Goal: Information Seeking & Learning: Learn about a topic

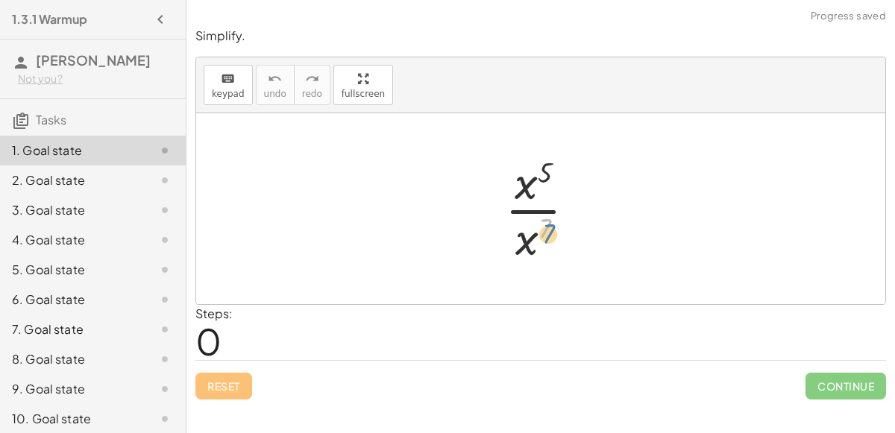
drag, startPoint x: 544, startPoint y: 224, endPoint x: 545, endPoint y: 216, distance: 7.5
click at [545, 216] on div at bounding box center [546, 208] width 98 height 115
drag, startPoint x: 538, startPoint y: 174, endPoint x: 506, endPoint y: 247, distance: 79.1
click at [506, 247] on div at bounding box center [546, 208] width 98 height 115
drag, startPoint x: 524, startPoint y: 169, endPoint x: 540, endPoint y: 231, distance: 64.6
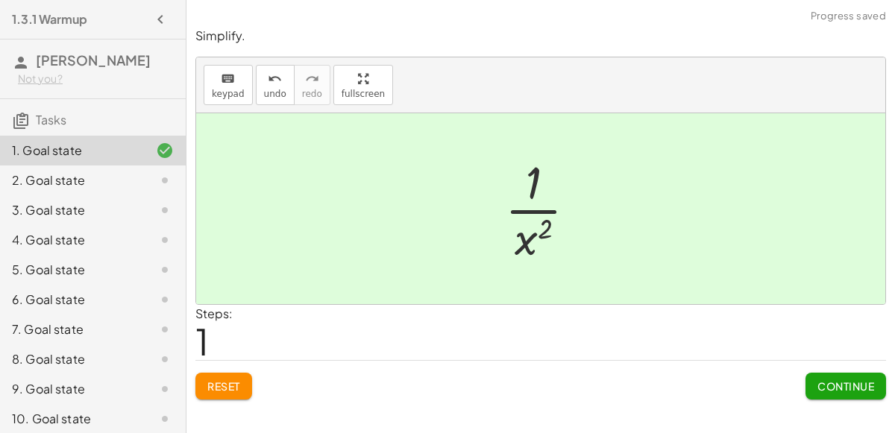
click at [841, 380] on span "Continue" at bounding box center [845, 386] width 57 height 13
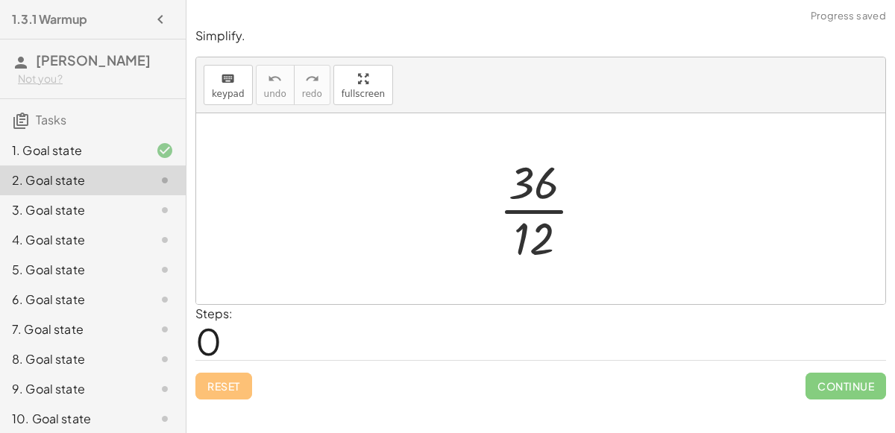
click at [535, 210] on div at bounding box center [546, 208] width 111 height 115
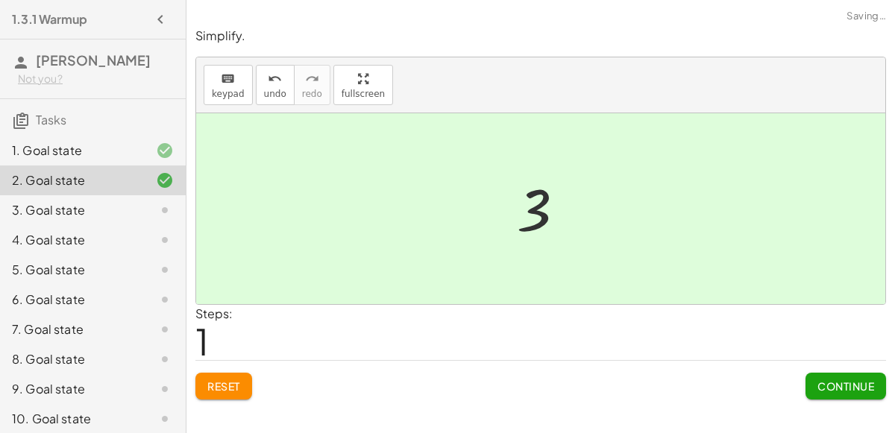
click at [844, 387] on span "Continue" at bounding box center [845, 386] width 57 height 13
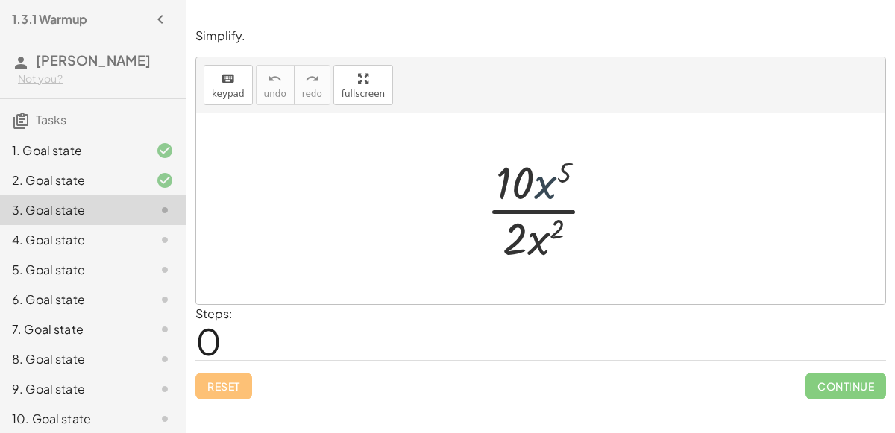
click at [542, 175] on div at bounding box center [547, 208] width 136 height 115
drag, startPoint x: 539, startPoint y: 236, endPoint x: 566, endPoint y: 195, distance: 49.0
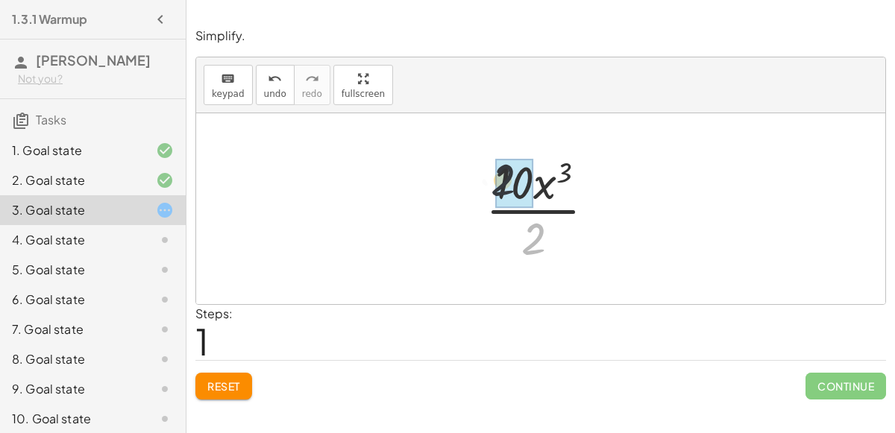
drag, startPoint x: 541, startPoint y: 233, endPoint x: 508, endPoint y: 167, distance: 74.0
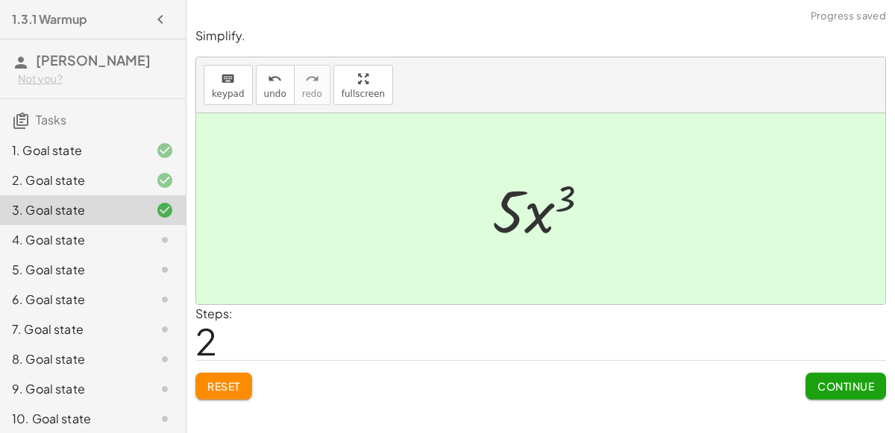
click at [837, 380] on span "Continue" at bounding box center [845, 386] width 57 height 13
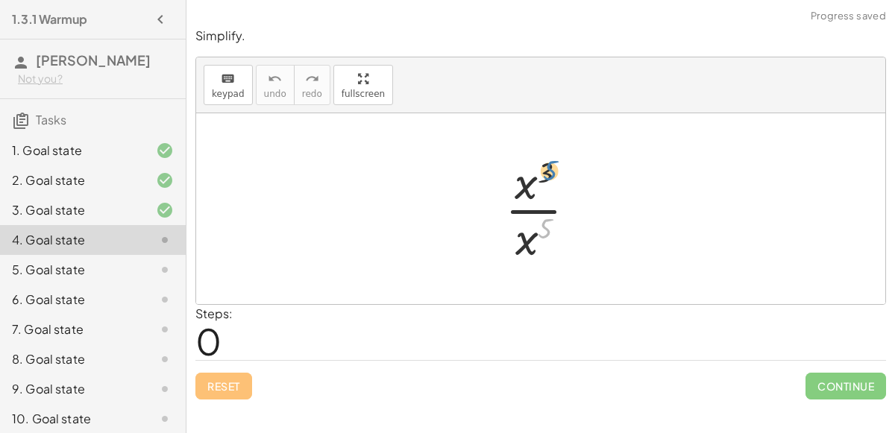
drag, startPoint x: 544, startPoint y: 225, endPoint x: 547, endPoint y: 162, distance: 63.4
click at [547, 162] on div at bounding box center [546, 208] width 98 height 115
drag, startPoint x: 529, startPoint y: 237, endPoint x: 544, endPoint y: 199, distance: 40.9
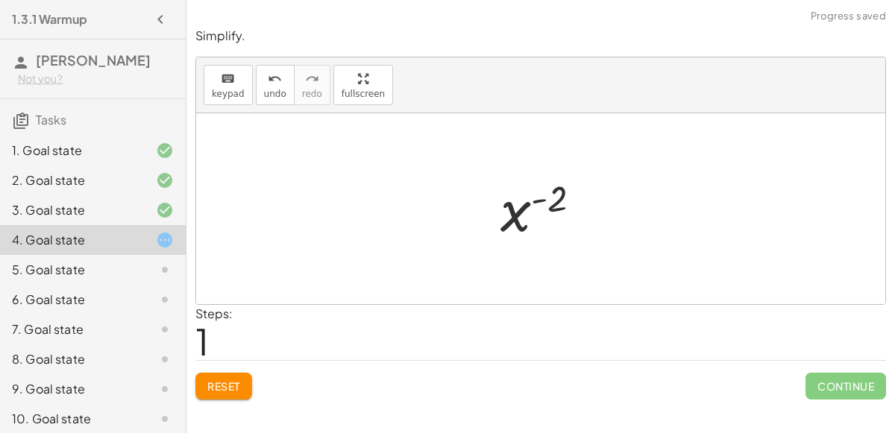
click at [541, 199] on div at bounding box center [547, 209] width 108 height 74
click at [521, 214] on div at bounding box center [547, 209] width 108 height 74
click at [512, 219] on div at bounding box center [547, 209] width 108 height 74
click at [237, 381] on span "Reset" at bounding box center [223, 386] width 33 height 13
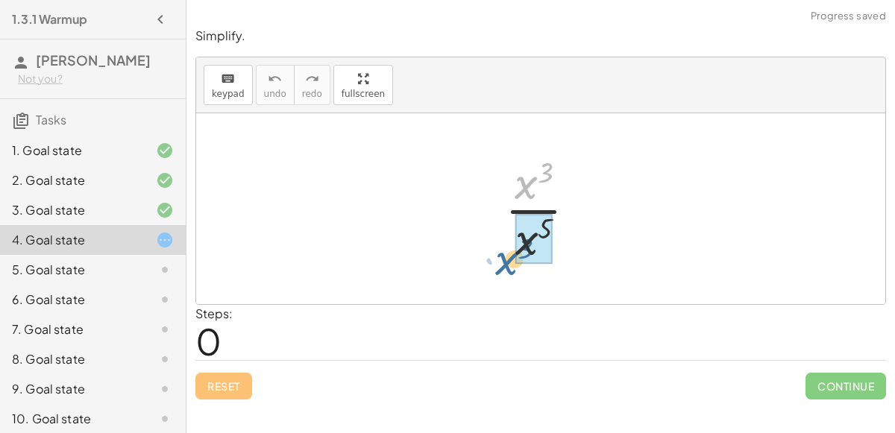
drag, startPoint x: 529, startPoint y: 190, endPoint x: 506, endPoint y: 256, distance: 69.8
click at [506, 256] on div at bounding box center [546, 208] width 98 height 115
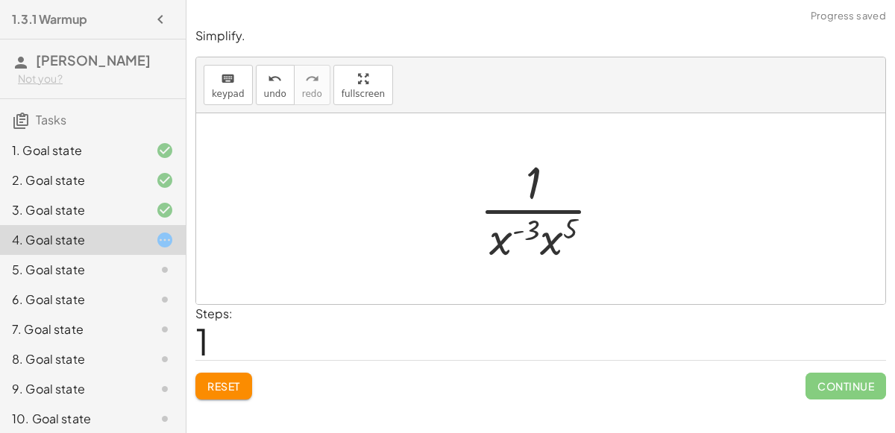
click at [515, 230] on div at bounding box center [546, 208] width 148 height 115
click at [503, 241] on div at bounding box center [546, 208] width 148 height 115
click at [550, 246] on div at bounding box center [546, 208] width 148 height 115
click at [552, 230] on div at bounding box center [546, 208] width 163 height 115
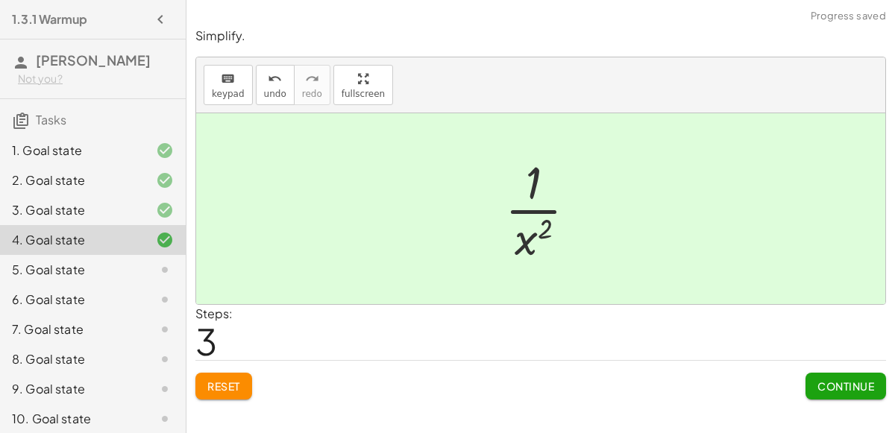
click at [809, 391] on button "Continue" at bounding box center [845, 386] width 81 height 27
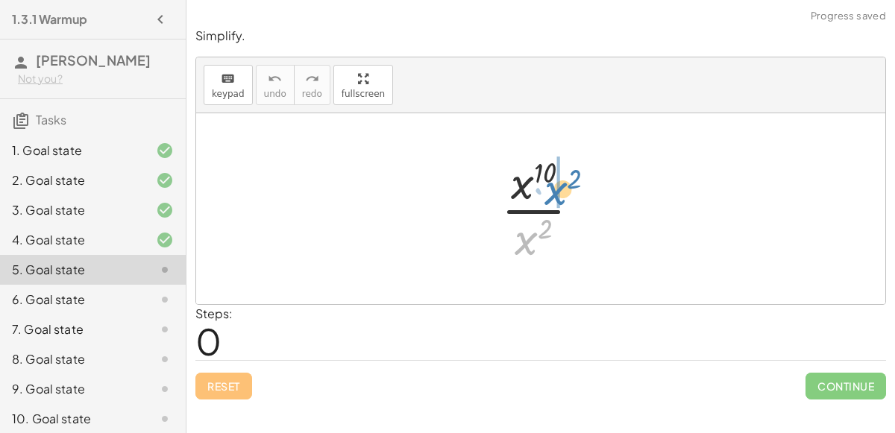
drag, startPoint x: 533, startPoint y: 237, endPoint x: 566, endPoint y: 187, distance: 59.8
click at [566, 187] on div at bounding box center [547, 208] width 106 height 115
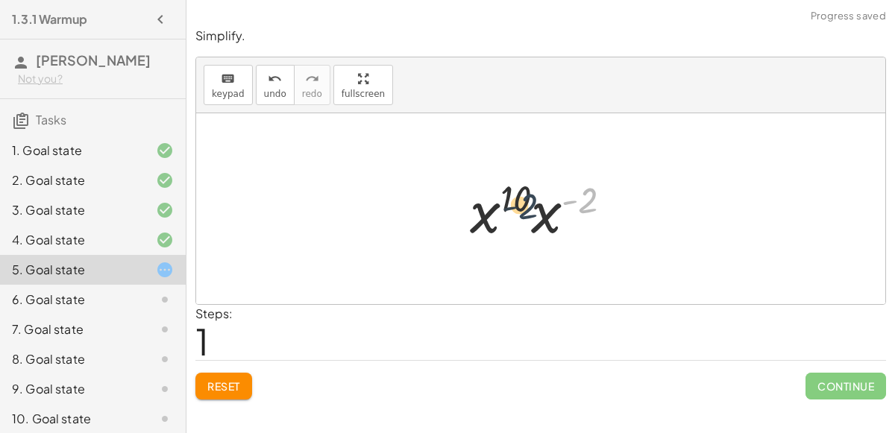
drag, startPoint x: 583, startPoint y: 200, endPoint x: 521, endPoint y: 207, distance: 63.0
click at [521, 207] on div at bounding box center [546, 209] width 169 height 77
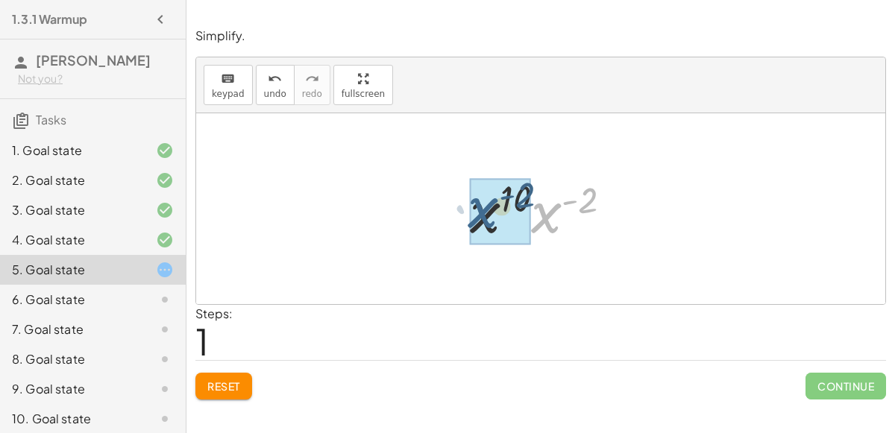
drag, startPoint x: 555, startPoint y: 228, endPoint x: 491, endPoint y: 224, distance: 63.5
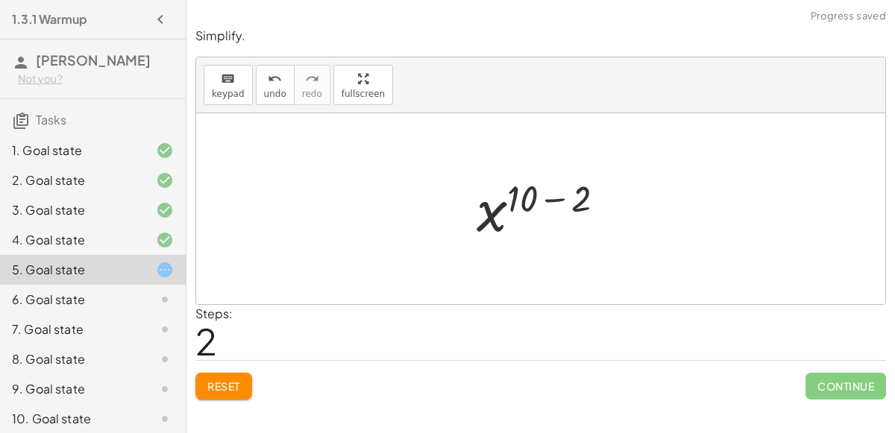
click at [551, 195] on div at bounding box center [546, 209] width 155 height 74
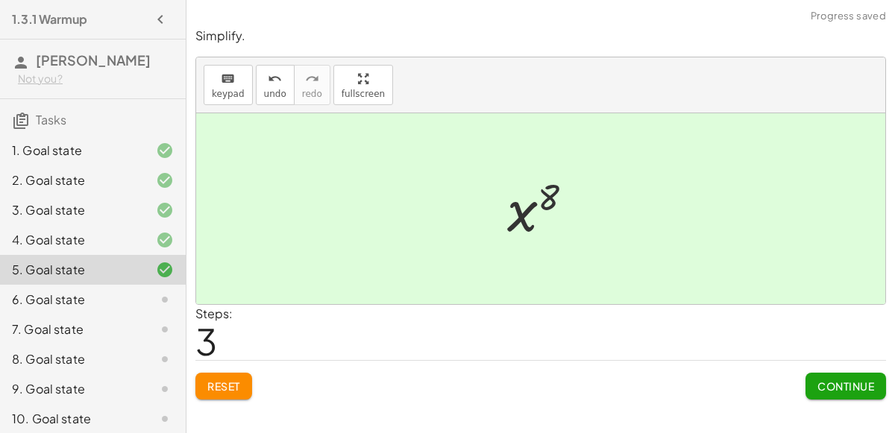
click at [846, 389] on span "Continue" at bounding box center [845, 386] width 57 height 13
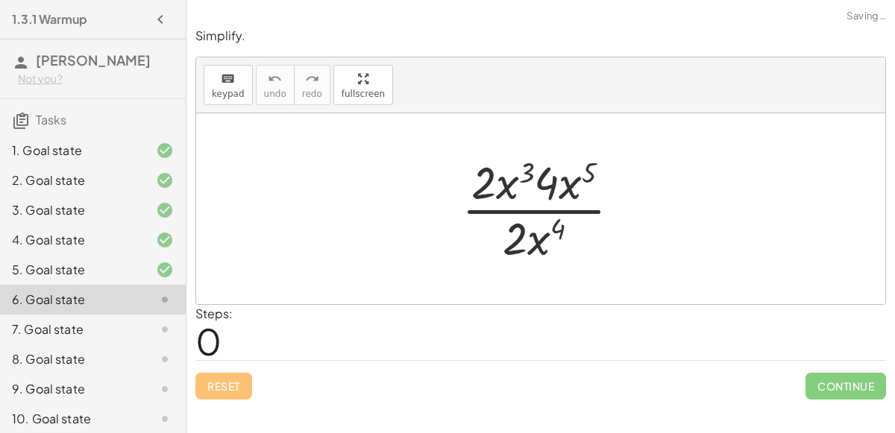
click at [571, 207] on div at bounding box center [547, 208] width 186 height 115
drag, startPoint x: 553, startPoint y: 233, endPoint x: 550, endPoint y: 224, distance: 9.4
click at [550, 224] on div at bounding box center [547, 208] width 186 height 115
drag, startPoint x: 567, startPoint y: 185, endPoint x: 541, endPoint y: 230, distance: 51.8
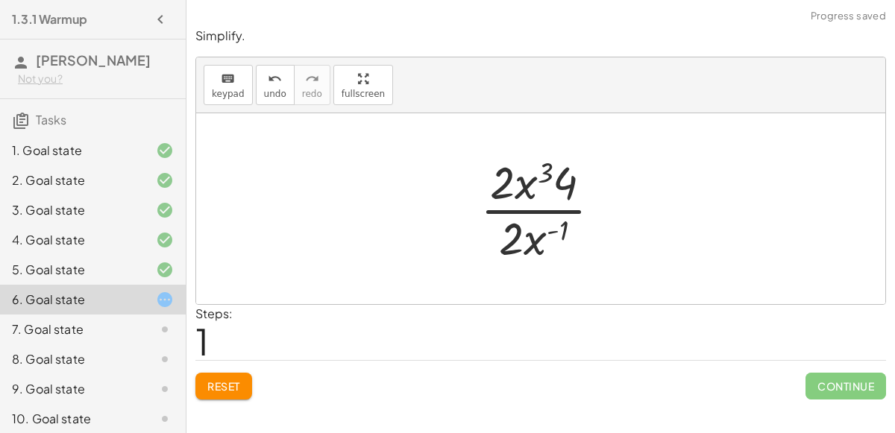
click at [551, 227] on div at bounding box center [547, 208] width 148 height 115
drag, startPoint x: 556, startPoint y: 181, endPoint x: 530, endPoint y: 270, distance: 92.3
click at [530, 270] on div "· 2 · x 3 · 4 · x 5 · 2 · x 4 · 2 · x 3 · 4 · 2 · x ( + 4 − 5 ) · 4 · 2 · x 3 ·…" at bounding box center [540, 208] width 689 height 191
drag, startPoint x: 509, startPoint y: 177, endPoint x: 522, endPoint y: 228, distance: 53.2
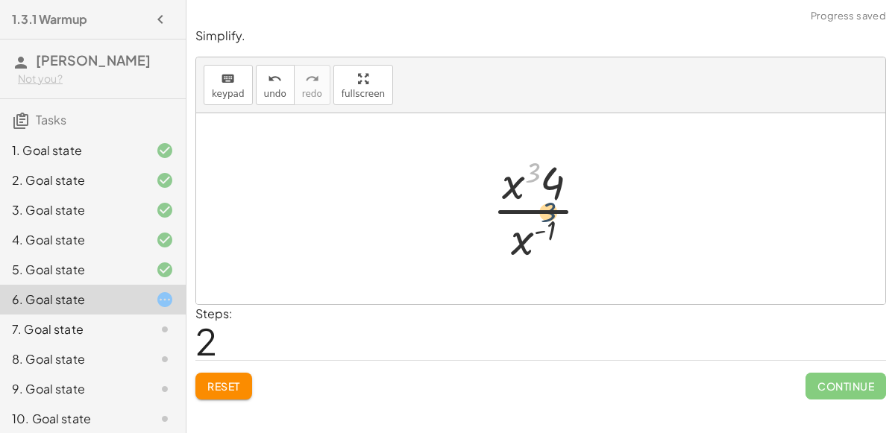
drag, startPoint x: 529, startPoint y: 168, endPoint x: 538, endPoint y: 191, distance: 24.8
click at [538, 191] on div at bounding box center [546, 208] width 123 height 115
drag, startPoint x: 553, startPoint y: 184, endPoint x: 518, endPoint y: 248, distance: 72.1
click at [518, 248] on div at bounding box center [546, 208] width 123 height 115
click at [547, 180] on div at bounding box center [546, 208] width 123 height 115
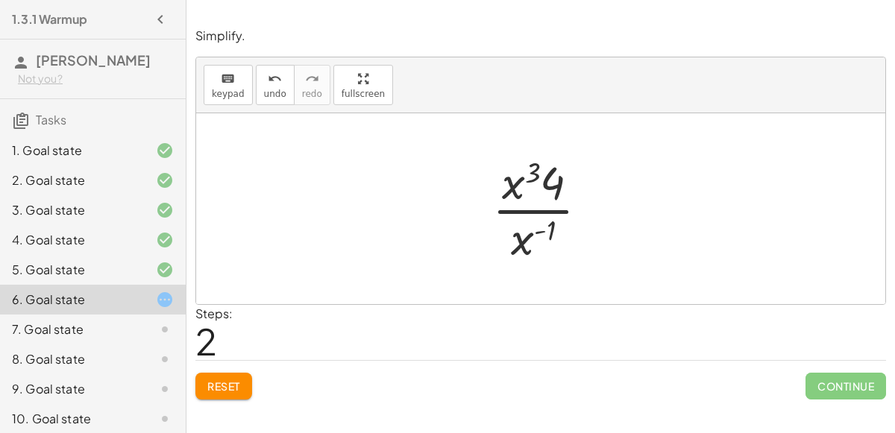
click at [523, 170] on div at bounding box center [546, 208] width 123 height 115
drag, startPoint x: 509, startPoint y: 195, endPoint x: 523, endPoint y: 246, distance: 53.2
drag, startPoint x: 533, startPoint y: 185, endPoint x: 533, endPoint y: 248, distance: 62.6
click at [533, 248] on div at bounding box center [546, 208] width 110 height 115
click at [551, 221] on div at bounding box center [546, 208] width 110 height 115
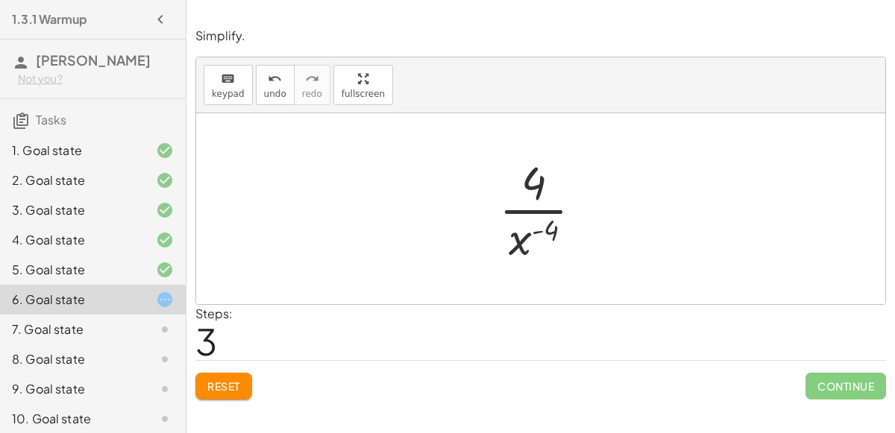
click at [521, 242] on div at bounding box center [546, 208] width 110 height 115
click at [240, 391] on button "Reset" at bounding box center [223, 386] width 57 height 27
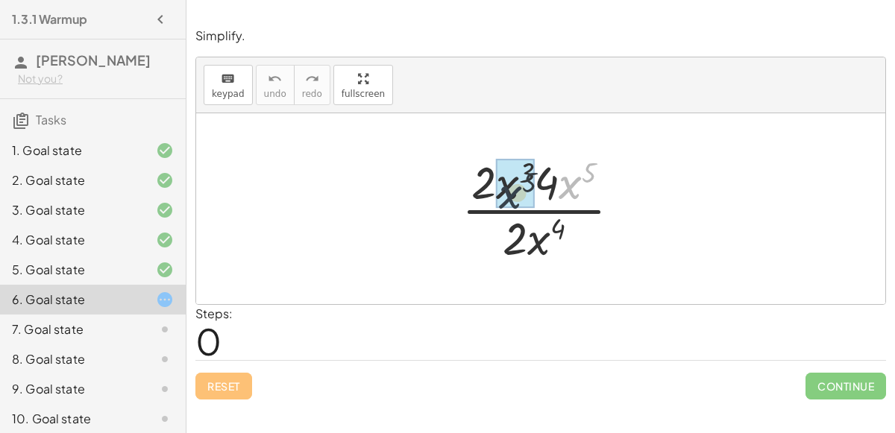
drag, startPoint x: 572, startPoint y: 186, endPoint x: 509, endPoint y: 195, distance: 63.3
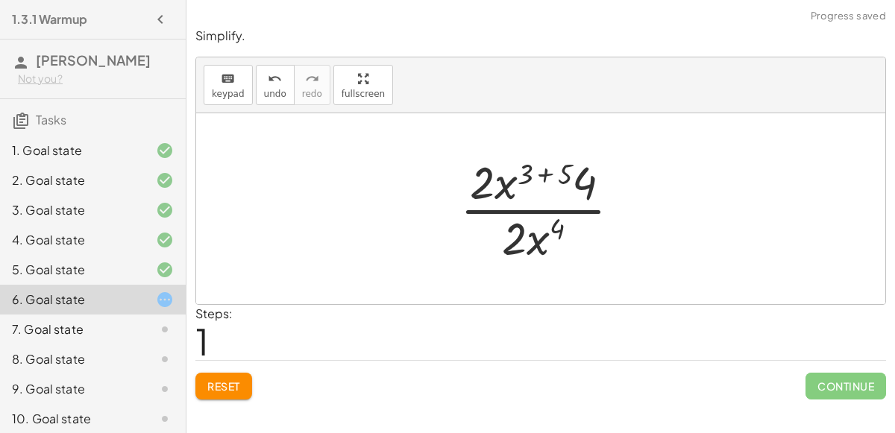
click at [540, 169] on div at bounding box center [546, 208] width 187 height 115
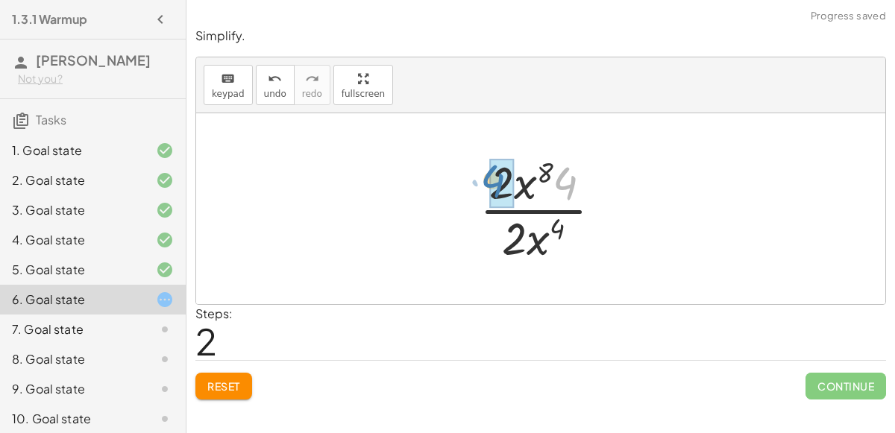
drag, startPoint x: 560, startPoint y: 180, endPoint x: 494, endPoint y: 180, distance: 65.6
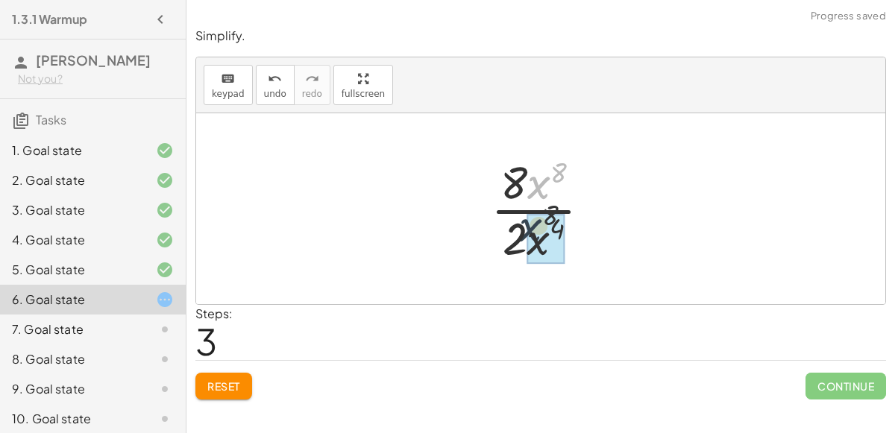
drag, startPoint x: 541, startPoint y: 189, endPoint x: 532, endPoint y: 238, distance: 50.0
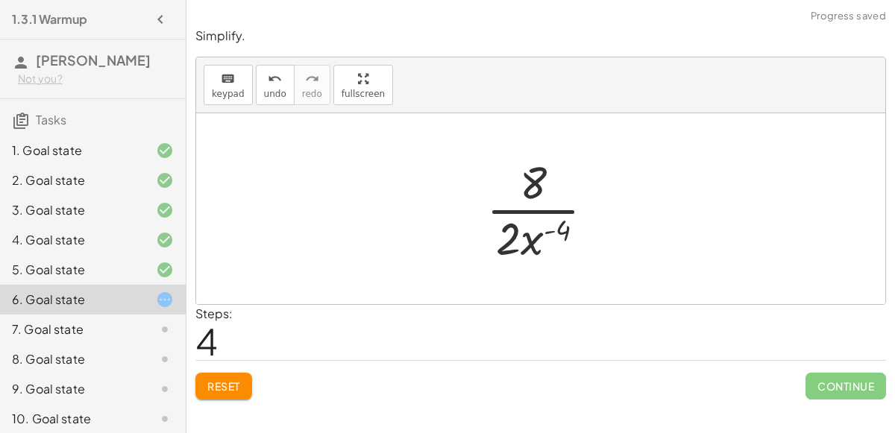
click at [547, 229] on div at bounding box center [546, 208] width 135 height 115
drag, startPoint x: 512, startPoint y: 246, endPoint x: 542, endPoint y: 183, distance: 69.4
click at [539, 230] on div at bounding box center [546, 208] width 110 height 115
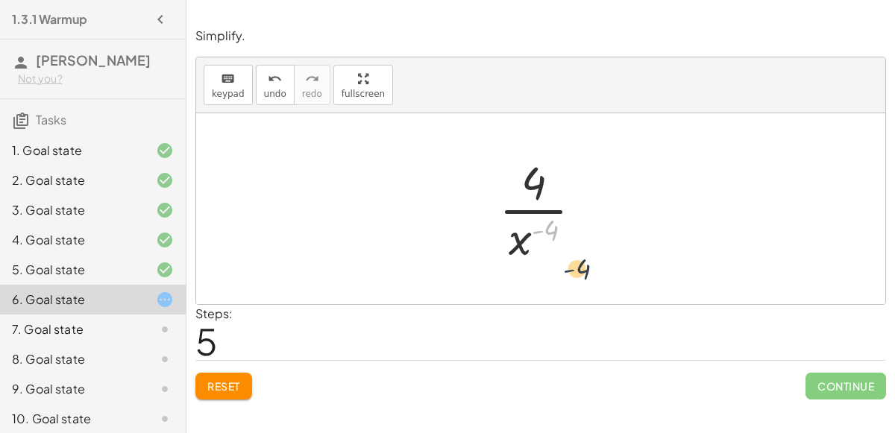
drag, startPoint x: 541, startPoint y: 228, endPoint x: 570, endPoint y: 265, distance: 47.2
drag, startPoint x: 537, startPoint y: 231, endPoint x: 559, endPoint y: 265, distance: 40.6
drag, startPoint x: 543, startPoint y: 227, endPoint x: 521, endPoint y: 183, distance: 49.4
click at [521, 183] on div at bounding box center [546, 208] width 110 height 115
drag, startPoint x: 515, startPoint y: 239, endPoint x: 524, endPoint y: 183, distance: 55.9
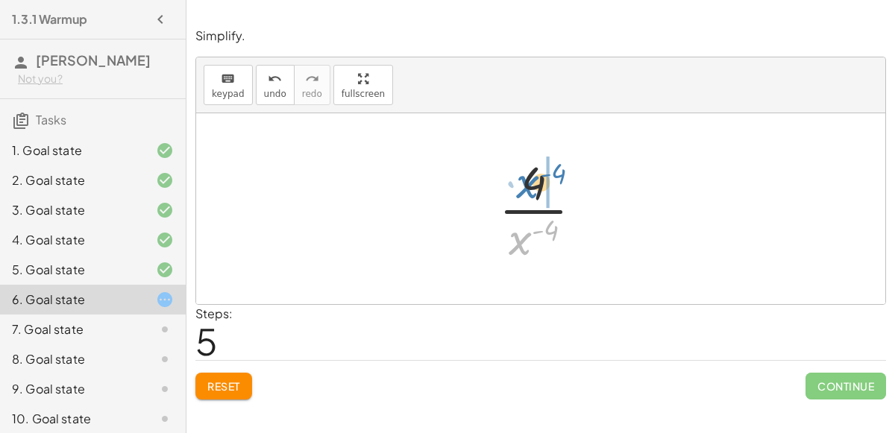
click at [524, 183] on div at bounding box center [546, 208] width 110 height 115
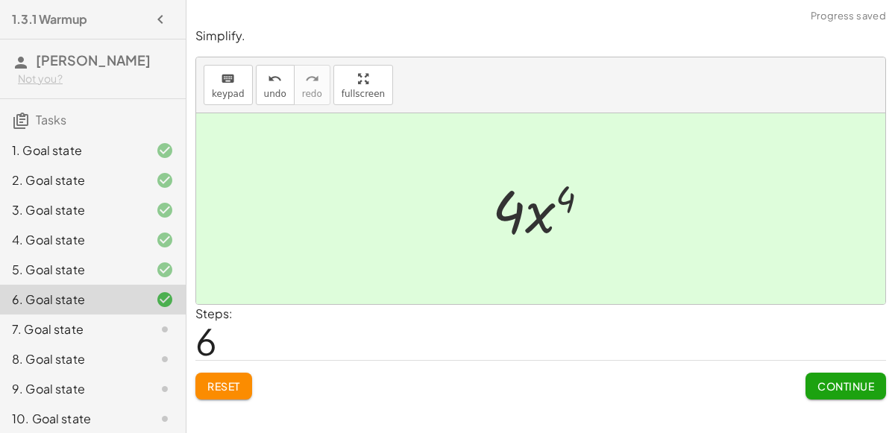
click at [840, 385] on span "Continue" at bounding box center [845, 386] width 57 height 13
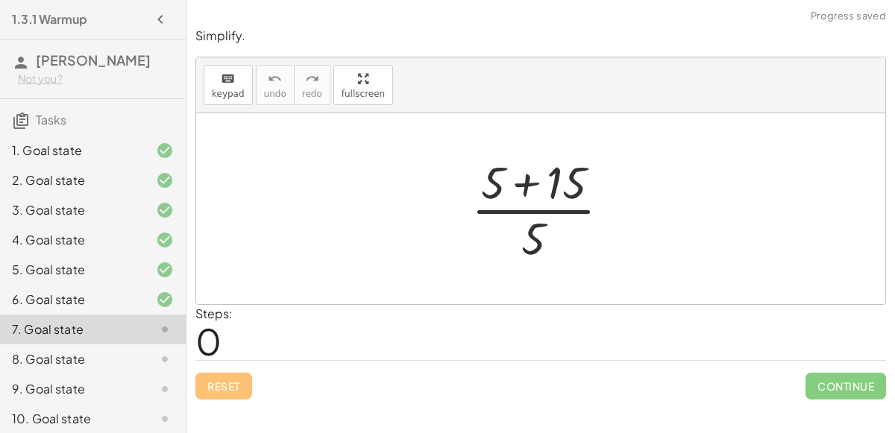
click at [527, 180] on div at bounding box center [547, 208] width 166 height 115
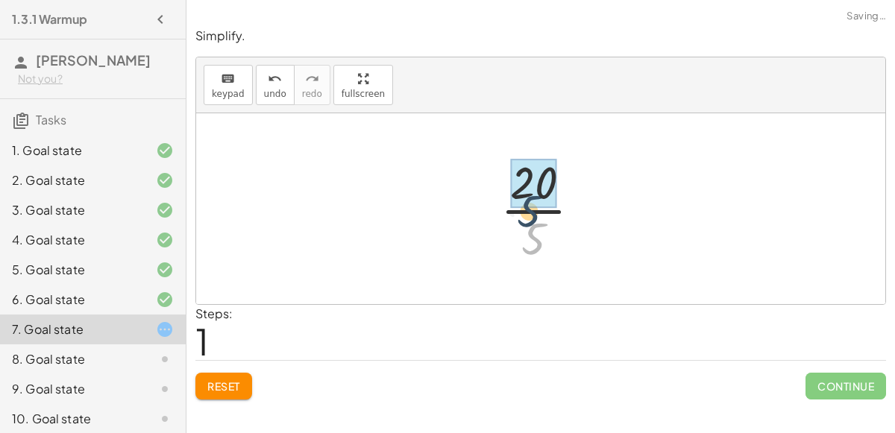
drag, startPoint x: 537, startPoint y: 228, endPoint x: 529, endPoint y: 189, distance: 39.5
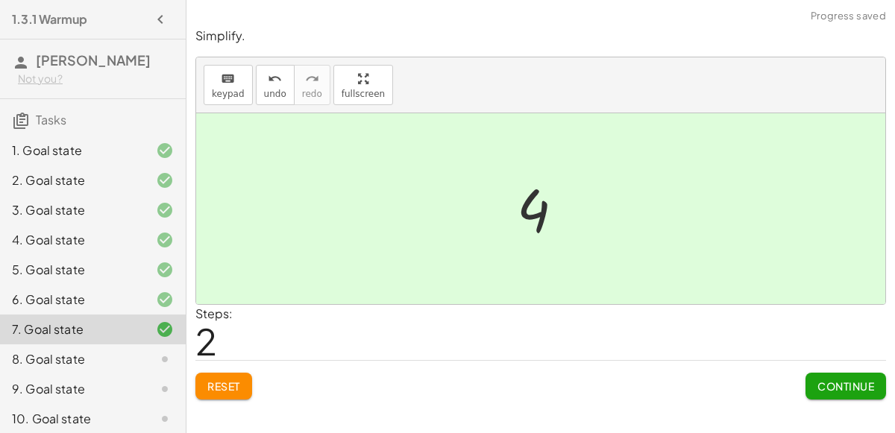
click at [805, 375] on button "Continue" at bounding box center [845, 386] width 81 height 27
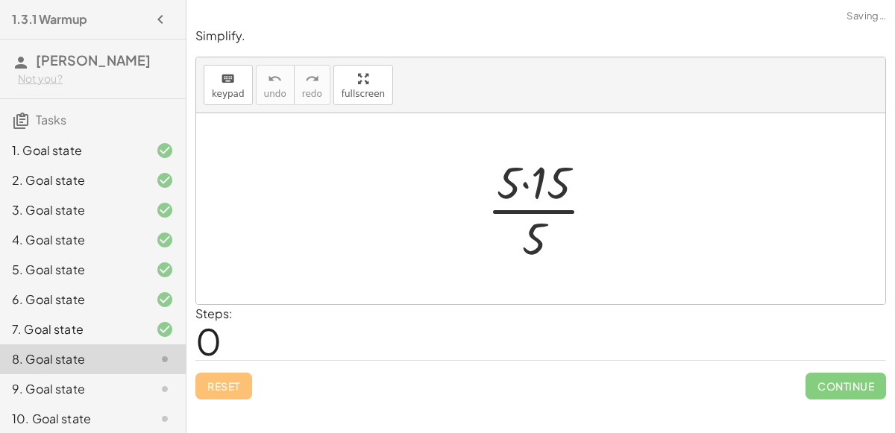
click at [526, 182] on div at bounding box center [546, 208] width 134 height 115
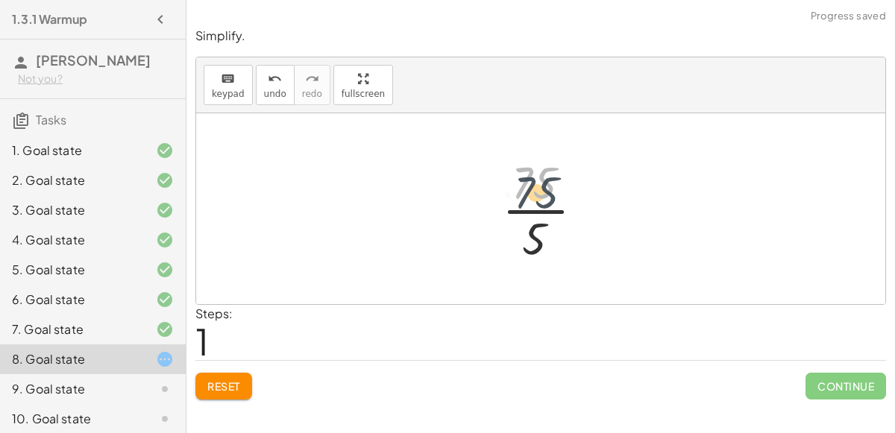
drag, startPoint x: 526, startPoint y: 180, endPoint x: 527, endPoint y: 190, distance: 9.8
click at [527, 190] on div at bounding box center [546, 208] width 105 height 115
drag, startPoint x: 536, startPoint y: 233, endPoint x: 537, endPoint y: 193, distance: 39.5
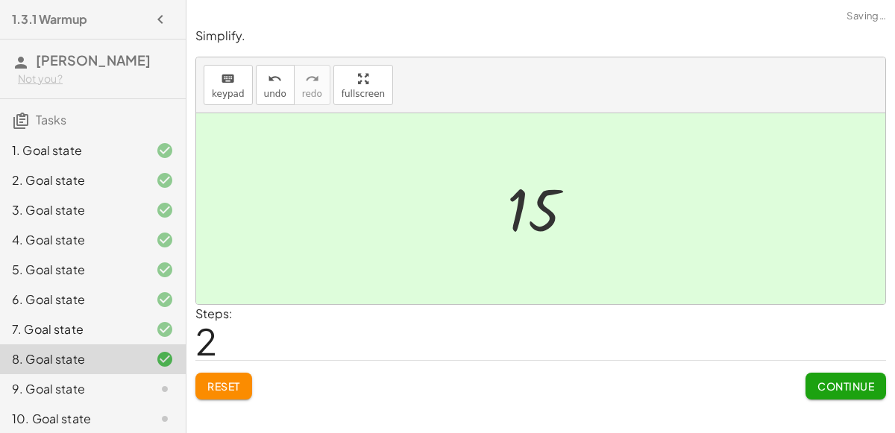
click at [849, 393] on button "Continue" at bounding box center [845, 386] width 81 height 27
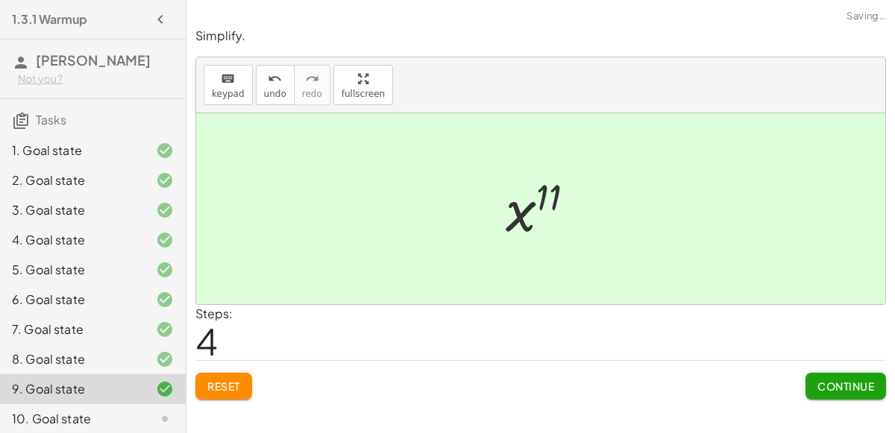
click at [826, 392] on button "Continue" at bounding box center [845, 386] width 81 height 27
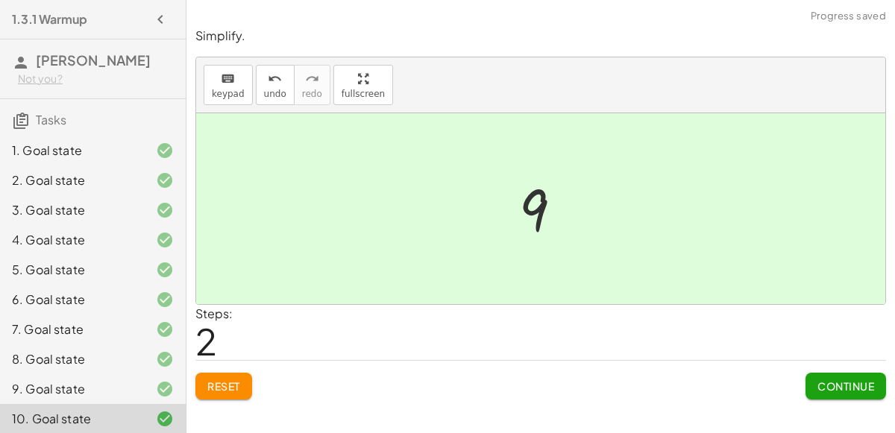
click at [840, 387] on span "Continue" at bounding box center [845, 386] width 57 height 13
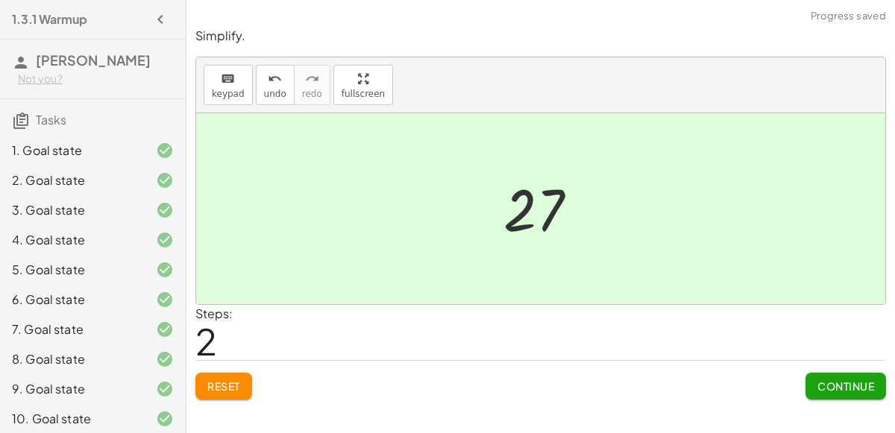
click at [832, 386] on span "Continue" at bounding box center [845, 386] width 57 height 13
click at [859, 387] on span "Continue" at bounding box center [845, 386] width 57 height 13
click at [837, 390] on span "Continue" at bounding box center [845, 386] width 57 height 13
click at [852, 377] on button "Continue" at bounding box center [845, 386] width 81 height 27
click at [841, 393] on button "Continue" at bounding box center [845, 386] width 81 height 27
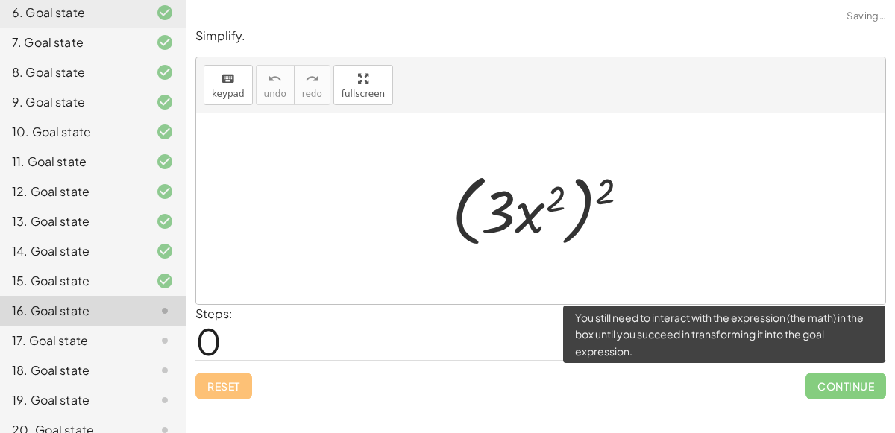
scroll to position [289, 0]
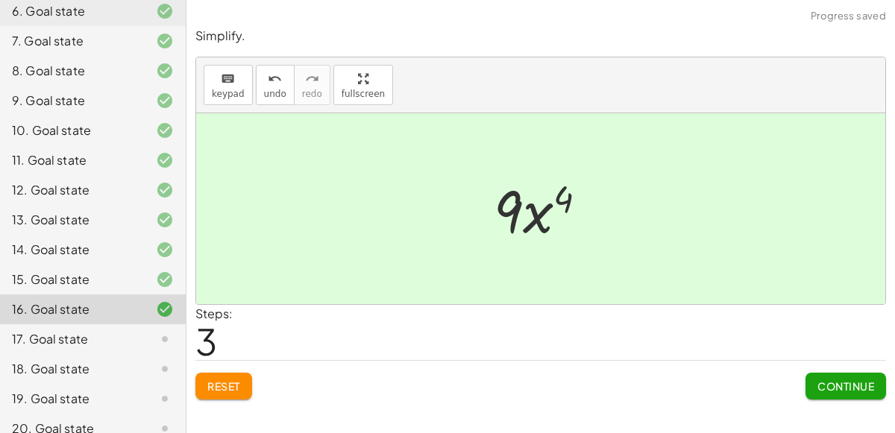
click at [836, 380] on span "Continue" at bounding box center [845, 386] width 57 height 13
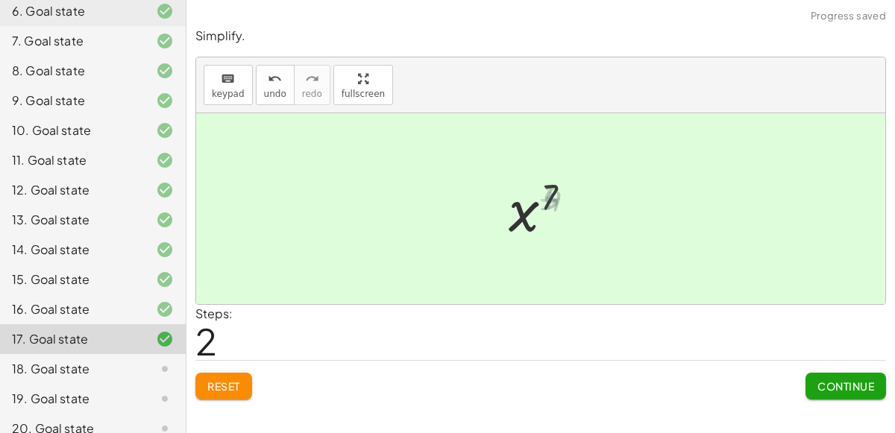
click at [858, 396] on button "Continue" at bounding box center [845, 386] width 81 height 27
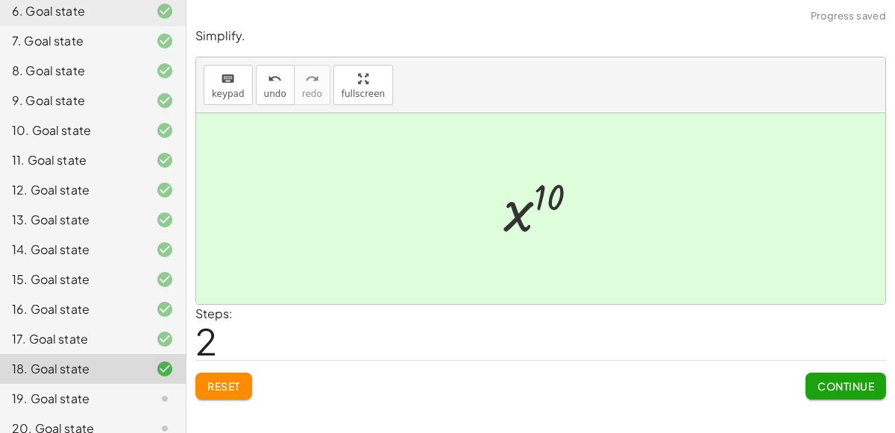
click at [840, 385] on span "Continue" at bounding box center [845, 386] width 57 height 13
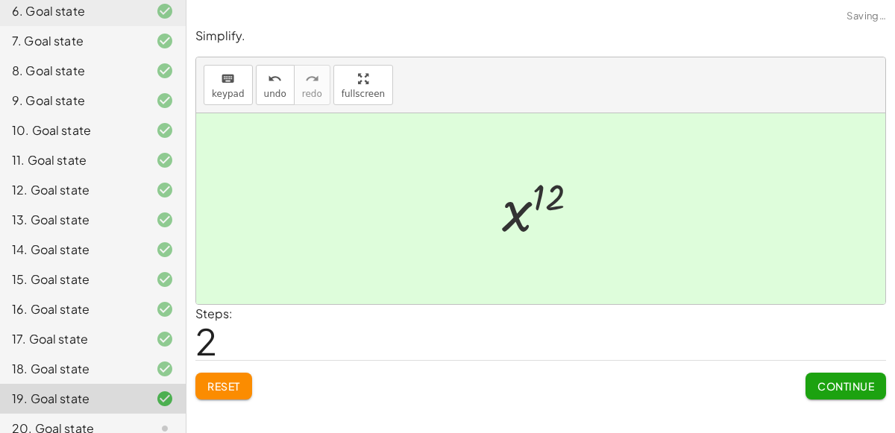
click at [848, 382] on span "Continue" at bounding box center [845, 386] width 57 height 13
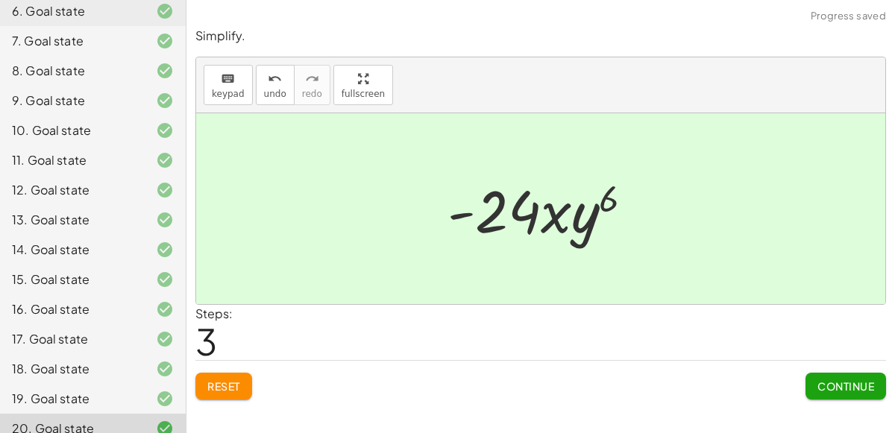
click at [844, 390] on span "Continue" at bounding box center [845, 386] width 57 height 13
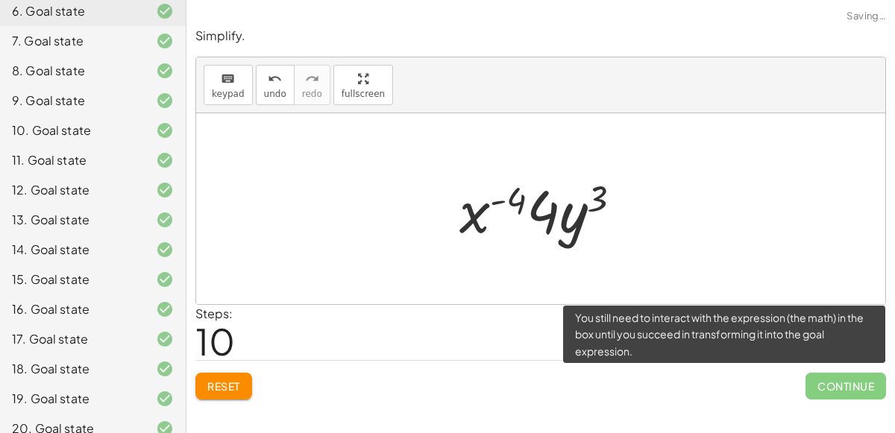
click at [237, 373] on button "Reset" at bounding box center [223, 386] width 57 height 27
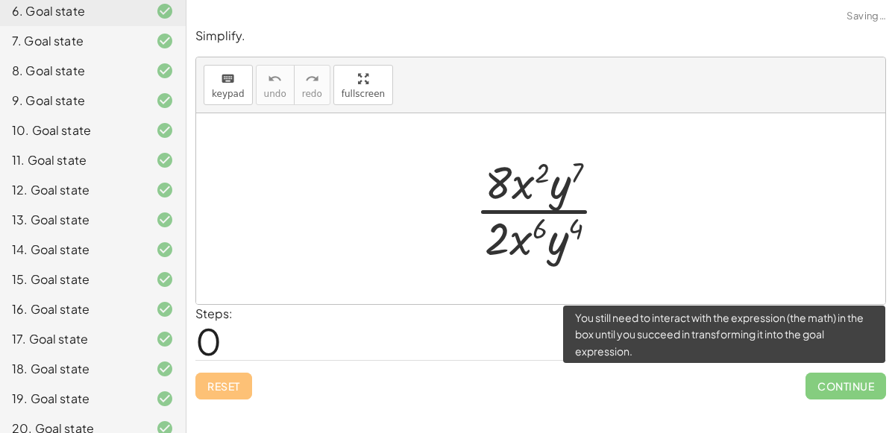
scroll to position [333, 0]
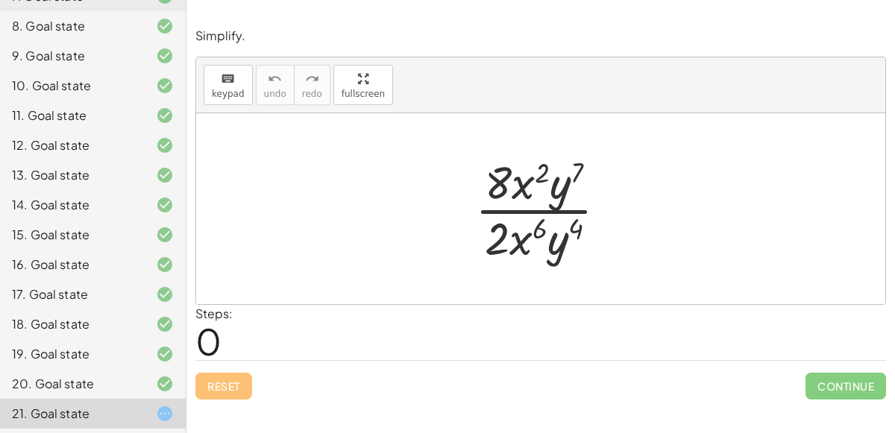
click at [210, 382] on div "Reset Continue" at bounding box center [540, 380] width 691 height 40
drag, startPoint x: 550, startPoint y: 239, endPoint x: 556, endPoint y: 177, distance: 61.4
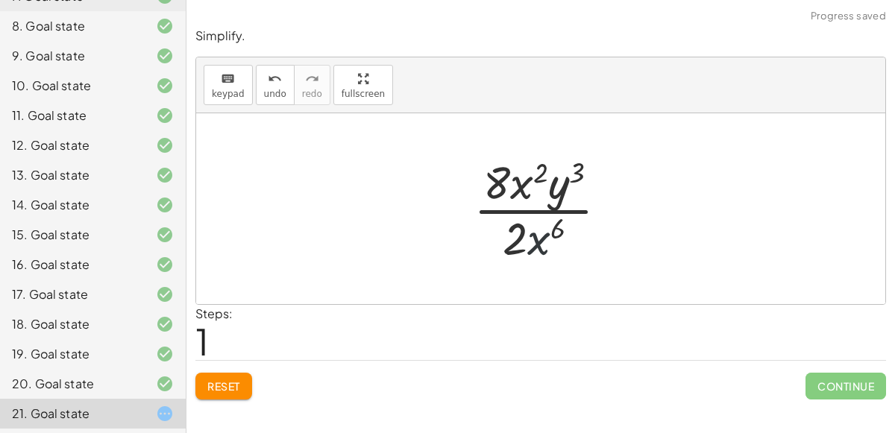
click at [544, 240] on div at bounding box center [546, 208] width 161 height 115
drag, startPoint x: 562, startPoint y: 184, endPoint x: 547, endPoint y: 240, distance: 57.7
click at [547, 240] on div at bounding box center [546, 208] width 161 height 115
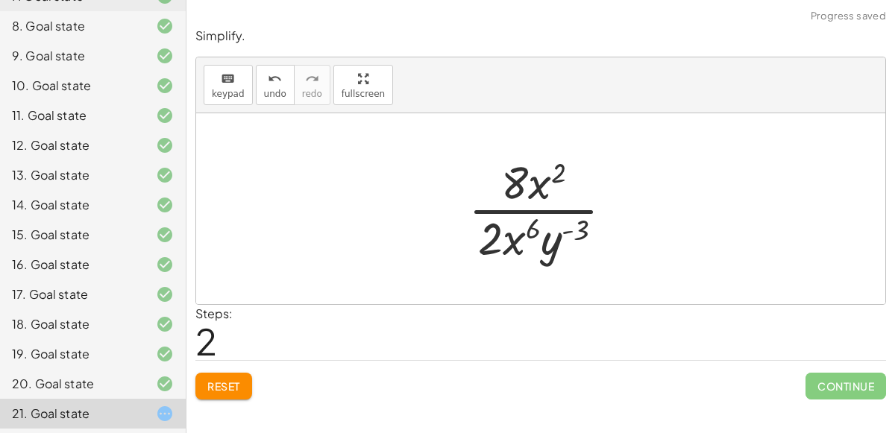
click at [573, 226] on div at bounding box center [547, 208] width 172 height 115
drag, startPoint x: 509, startPoint y: 244, endPoint x: 521, endPoint y: 203, distance: 42.7
click at [521, 203] on div at bounding box center [547, 208] width 172 height 115
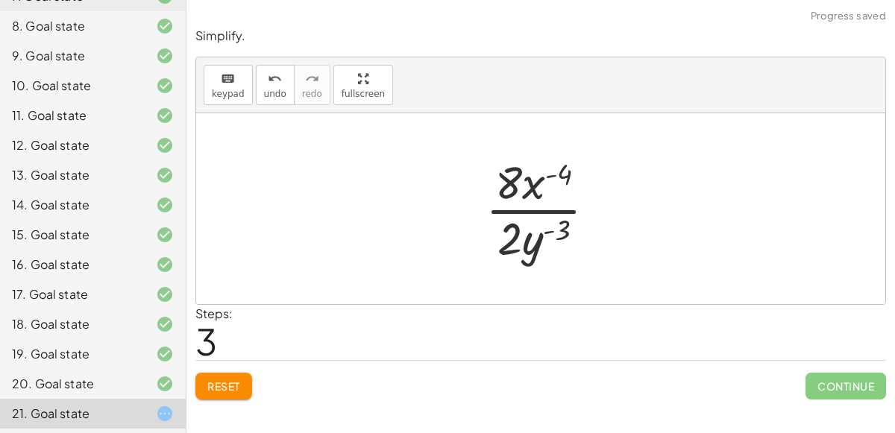
click at [553, 172] on div at bounding box center [546, 208] width 137 height 115
drag, startPoint x: 542, startPoint y: 174, endPoint x: 552, endPoint y: 233, distance: 59.0
click at [552, 233] on div at bounding box center [546, 208] width 137 height 115
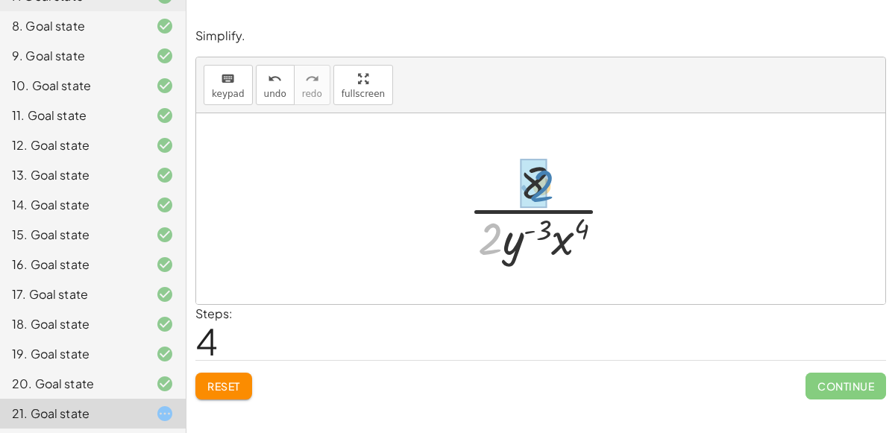
drag, startPoint x: 497, startPoint y: 245, endPoint x: 549, endPoint y: 195, distance: 71.7
click at [549, 195] on div at bounding box center [547, 208] width 172 height 115
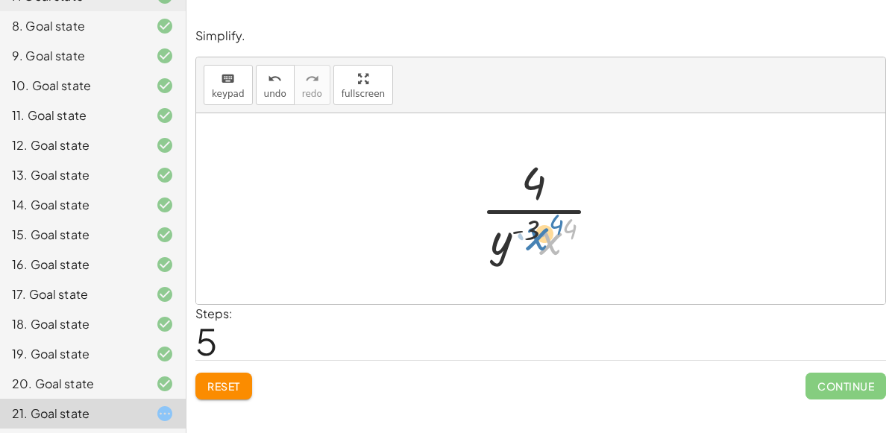
drag, startPoint x: 547, startPoint y: 243, endPoint x: 534, endPoint y: 239, distance: 14.1
click at [534, 239] on div at bounding box center [547, 208] width 147 height 115
click at [213, 381] on span "Reset" at bounding box center [223, 386] width 33 height 13
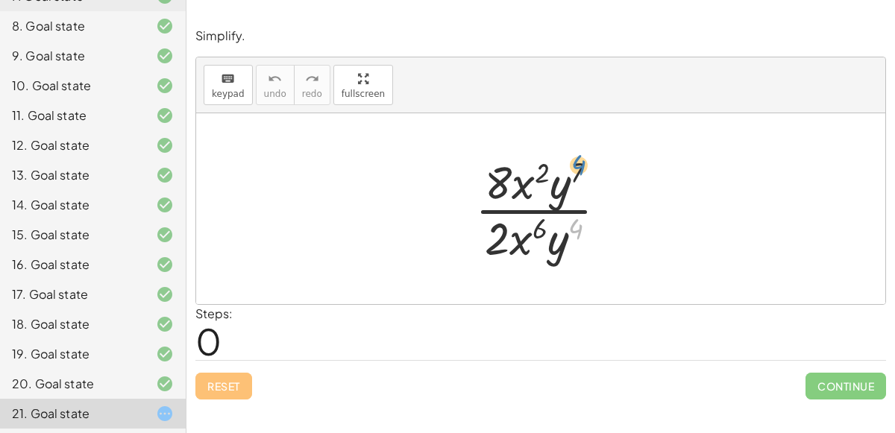
drag, startPoint x: 575, startPoint y: 221, endPoint x: 577, endPoint y: 159, distance: 62.7
click at [577, 159] on div at bounding box center [547, 208] width 159 height 115
drag, startPoint x: 563, startPoint y: 236, endPoint x: 567, endPoint y: 185, distance: 51.6
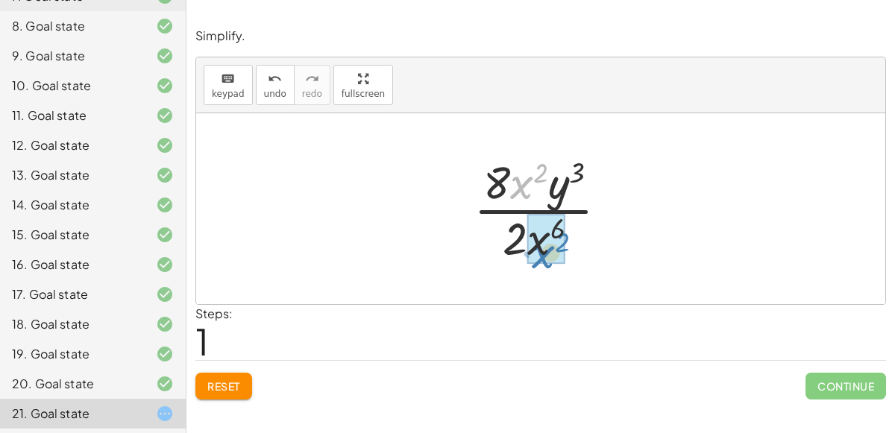
drag, startPoint x: 525, startPoint y: 189, endPoint x: 547, endPoint y: 258, distance: 71.9
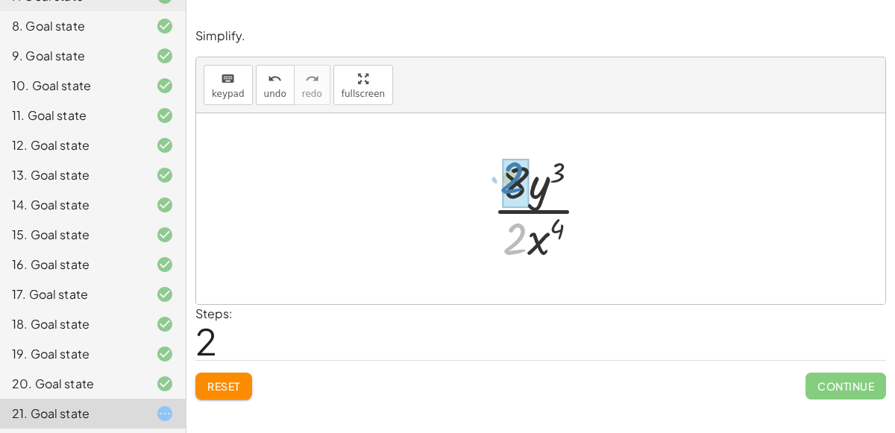
drag, startPoint x: 514, startPoint y: 240, endPoint x: 512, endPoint y: 181, distance: 58.9
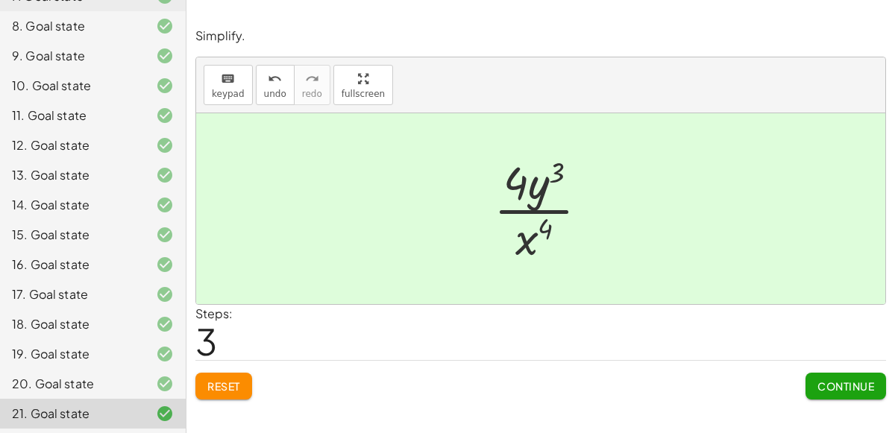
click at [851, 380] on span "Continue" at bounding box center [845, 386] width 57 height 13
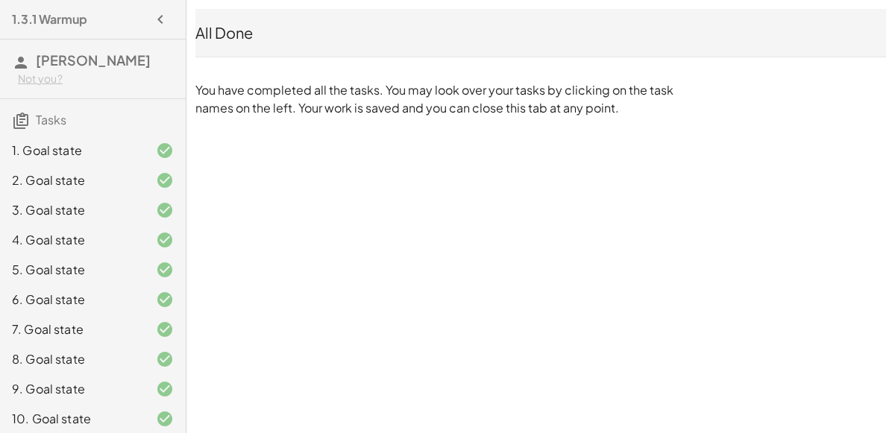
click at [160, 225] on div "4. Goal state" at bounding box center [93, 240] width 186 height 30
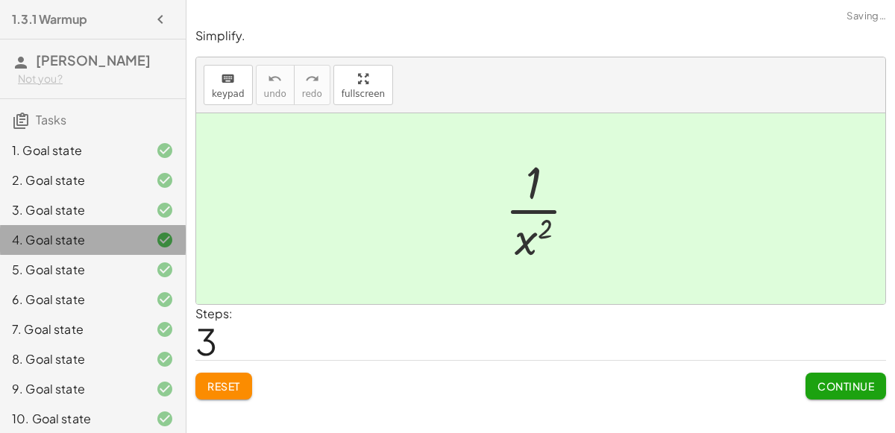
click at [160, 231] on icon at bounding box center [165, 240] width 18 height 18
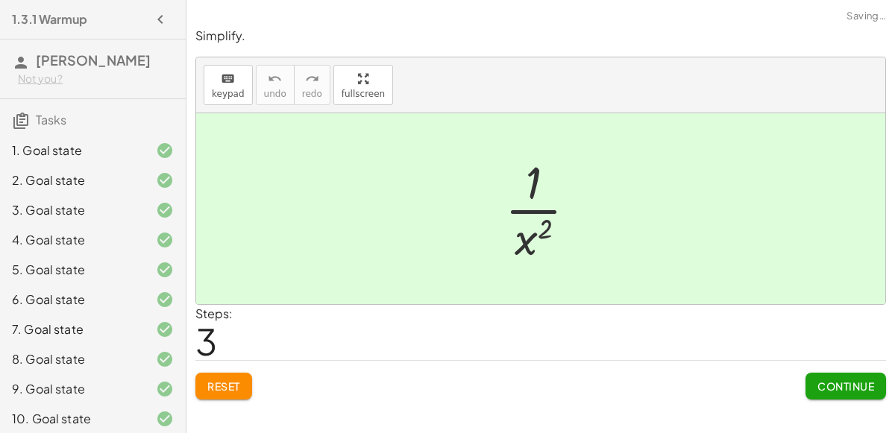
click at [151, 276] on div at bounding box center [153, 270] width 42 height 18
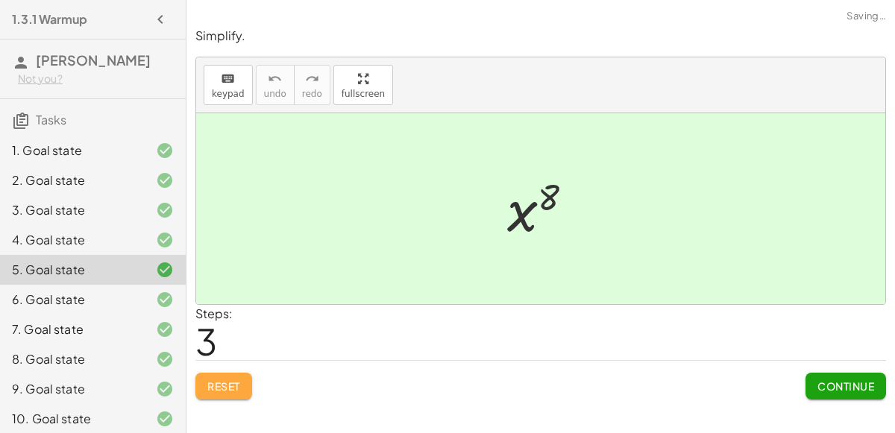
click at [216, 382] on span "Reset" at bounding box center [223, 386] width 33 height 13
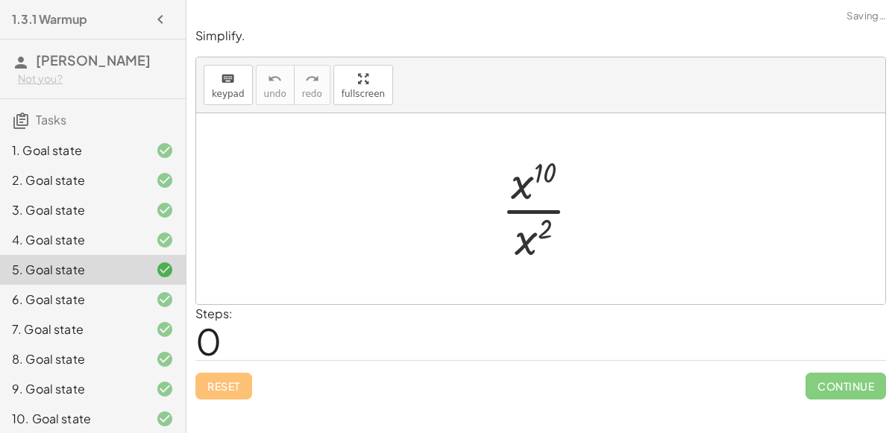
click at [121, 377] on div "9. Goal state" at bounding box center [93, 389] width 186 height 30
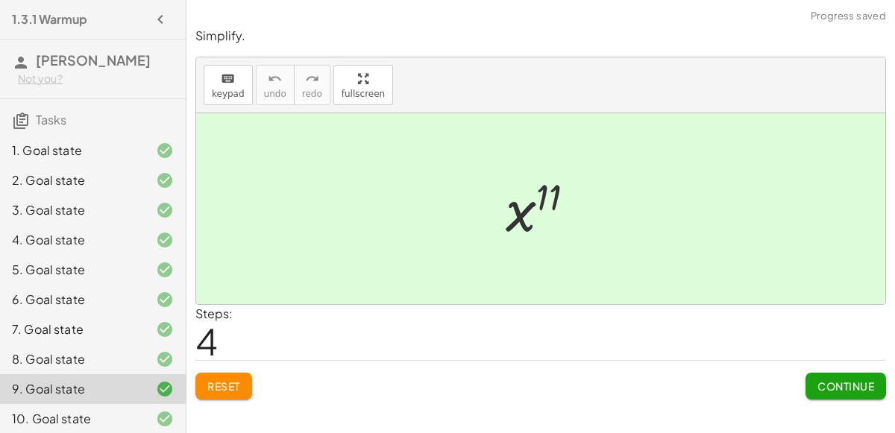
click at [214, 388] on span "Reset" at bounding box center [223, 386] width 33 height 13
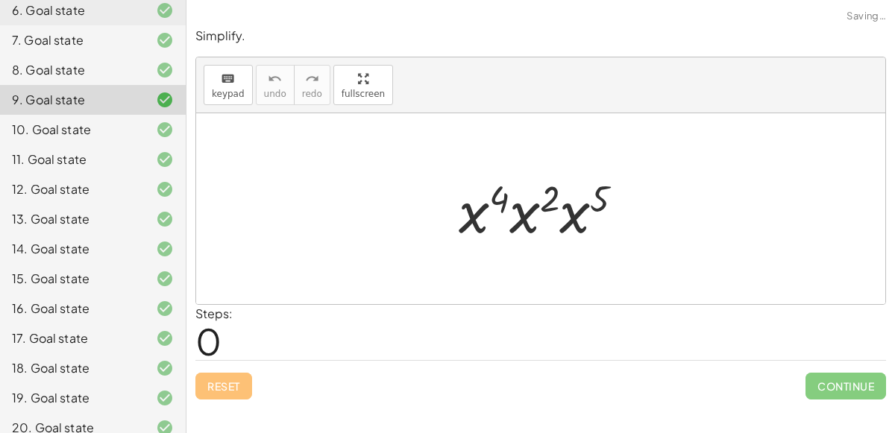
scroll to position [333, 0]
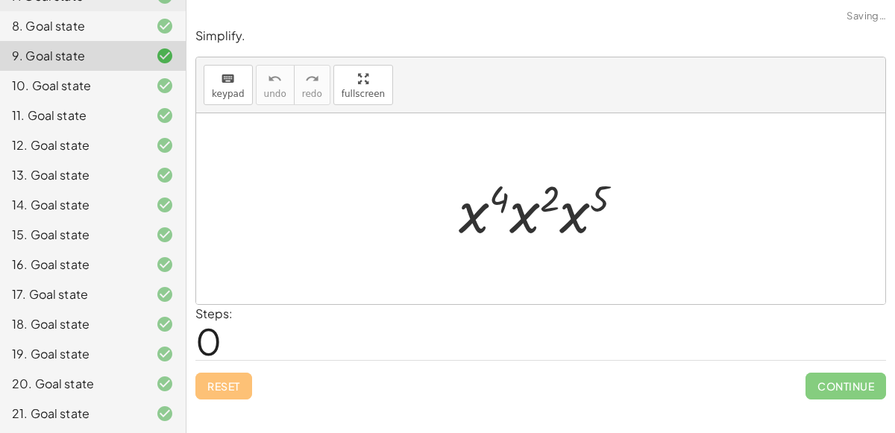
click at [124, 342] on div "19. Goal state" at bounding box center [93, 354] width 186 height 30
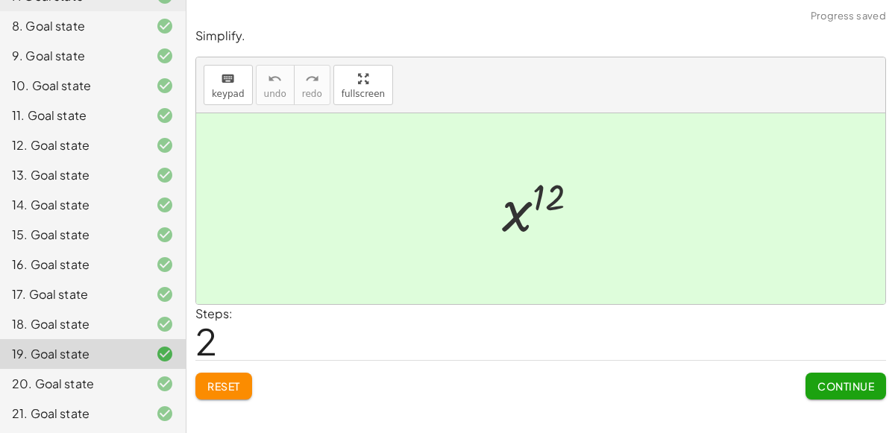
click at [201, 381] on button "Reset" at bounding box center [223, 386] width 57 height 27
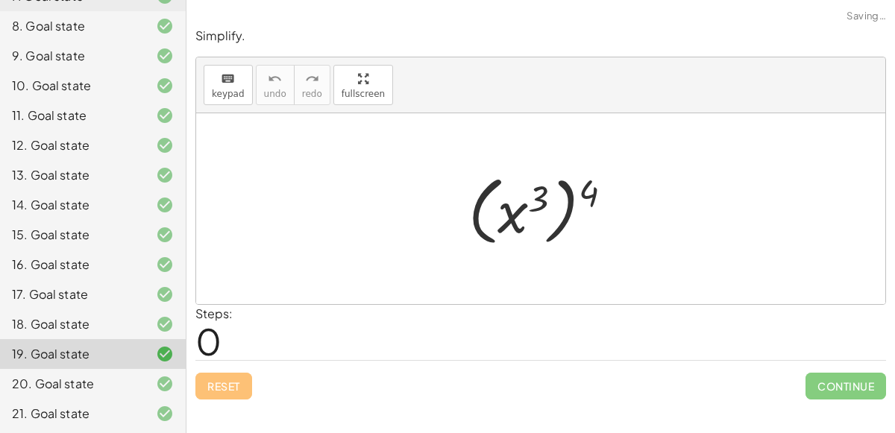
click at [108, 369] on div "20. Goal state" at bounding box center [93, 384] width 186 height 30
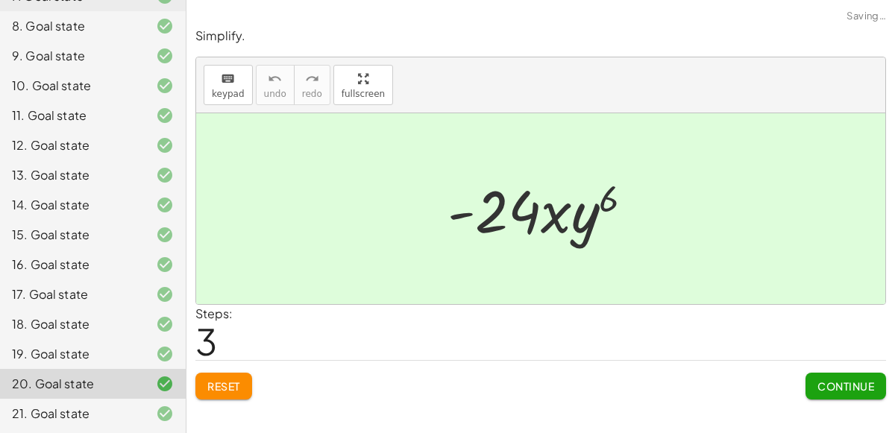
click at [209, 387] on span "Reset" at bounding box center [223, 386] width 33 height 13
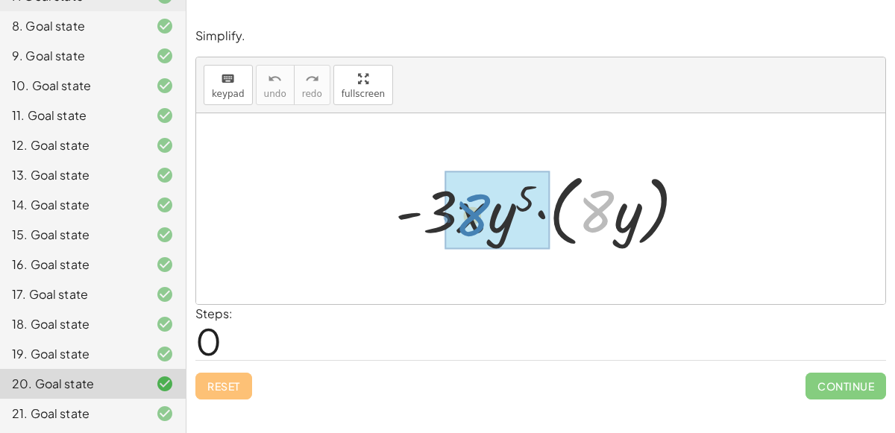
drag, startPoint x: 600, startPoint y: 217, endPoint x: 476, endPoint y: 220, distance: 123.8
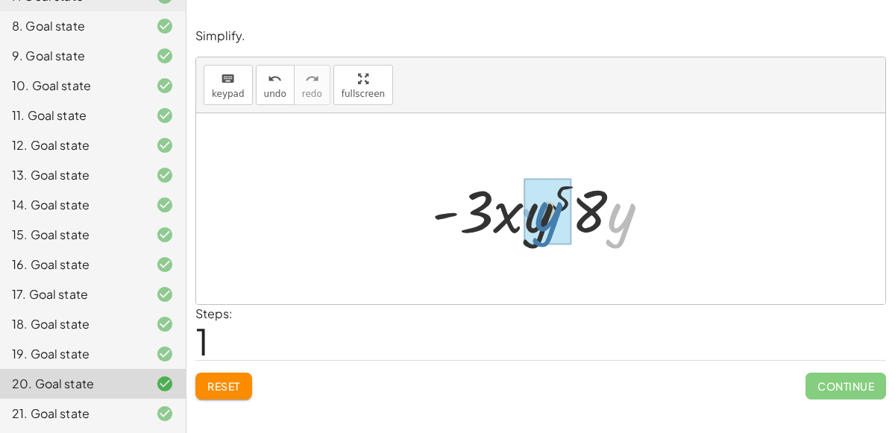
drag, startPoint x: 616, startPoint y: 216, endPoint x: 543, endPoint y: 214, distance: 73.1
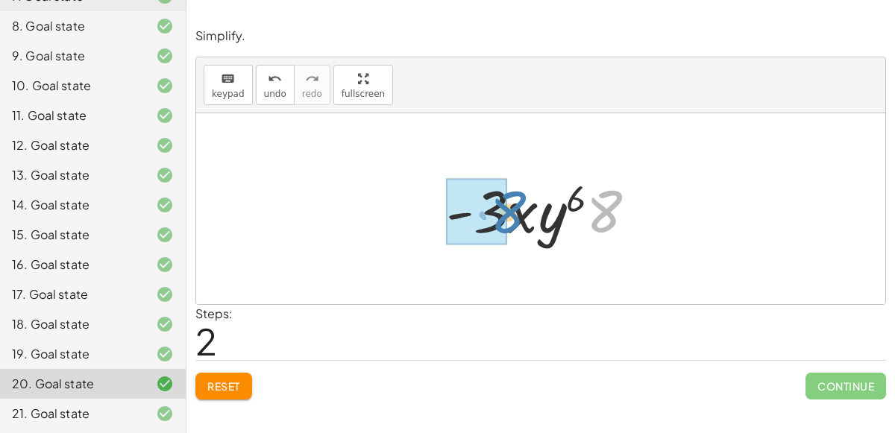
drag, startPoint x: 603, startPoint y: 214, endPoint x: 507, endPoint y: 215, distance: 95.5
click at [507, 215] on div at bounding box center [546, 209] width 217 height 77
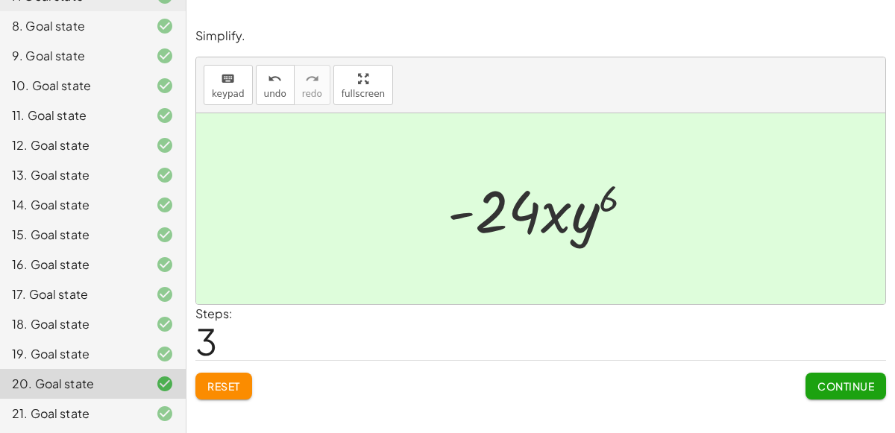
scroll to position [0, 0]
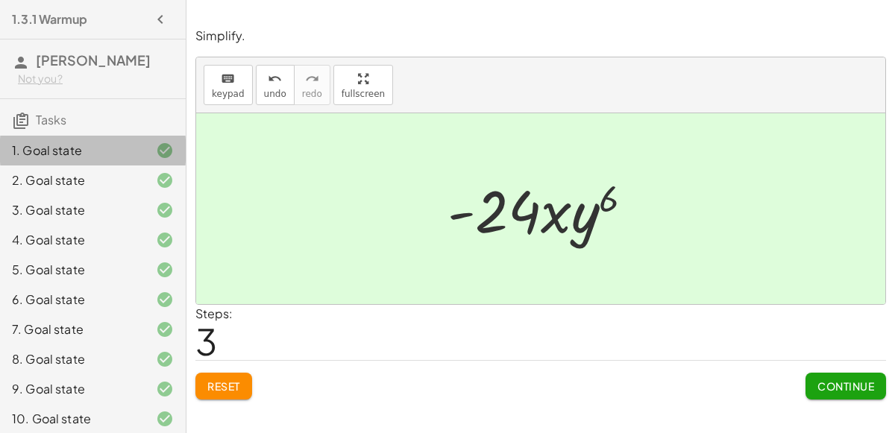
click at [118, 148] on div "1. Goal state" at bounding box center [72, 151] width 120 height 18
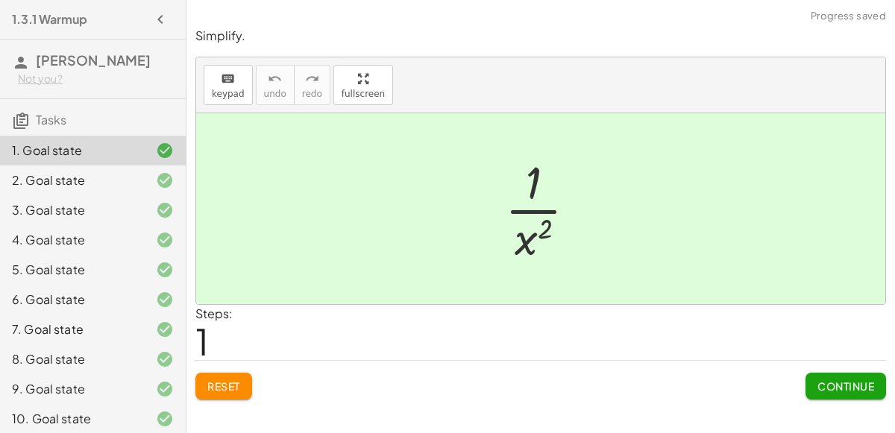
click at [234, 386] on span "Reset" at bounding box center [223, 386] width 33 height 13
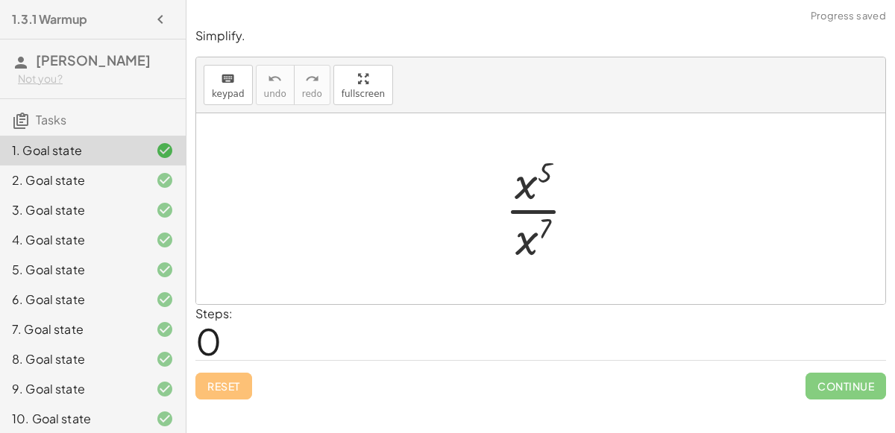
click at [148, 179] on div at bounding box center [153, 181] width 42 height 18
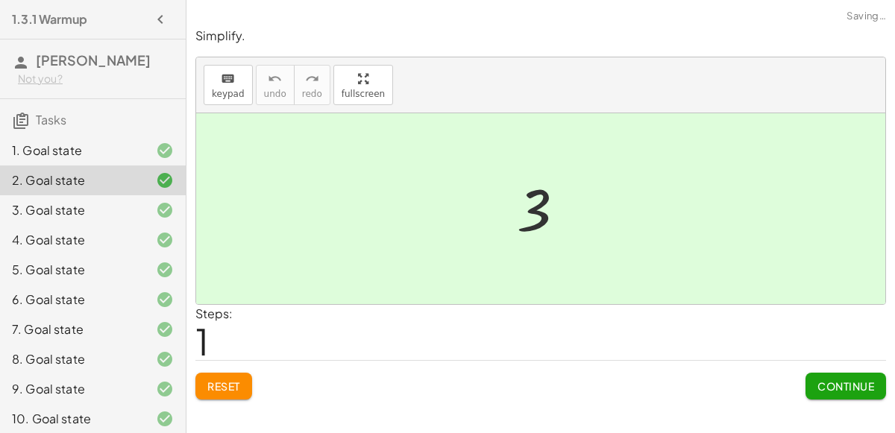
click at [216, 381] on span "Reset" at bounding box center [223, 386] width 33 height 13
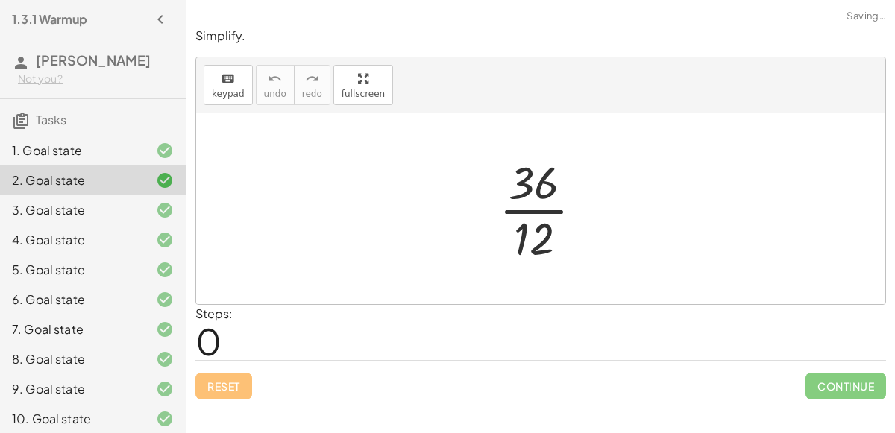
click at [77, 213] on div "3. Goal state" at bounding box center [72, 210] width 120 height 18
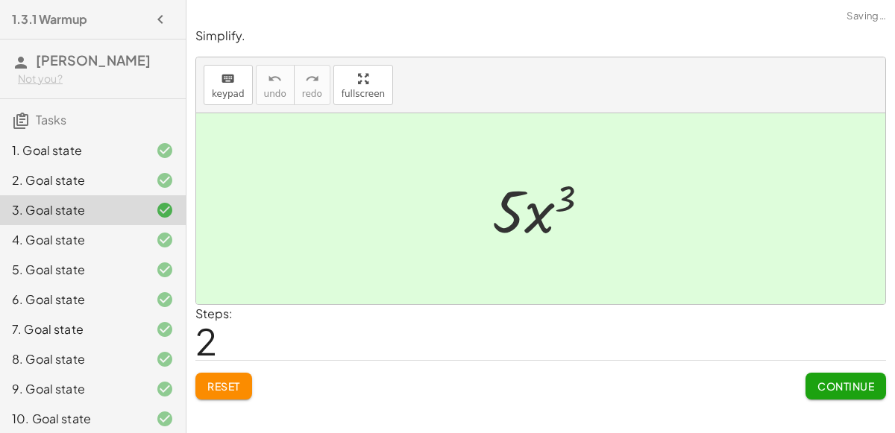
click at [203, 377] on button "Reset" at bounding box center [223, 386] width 57 height 27
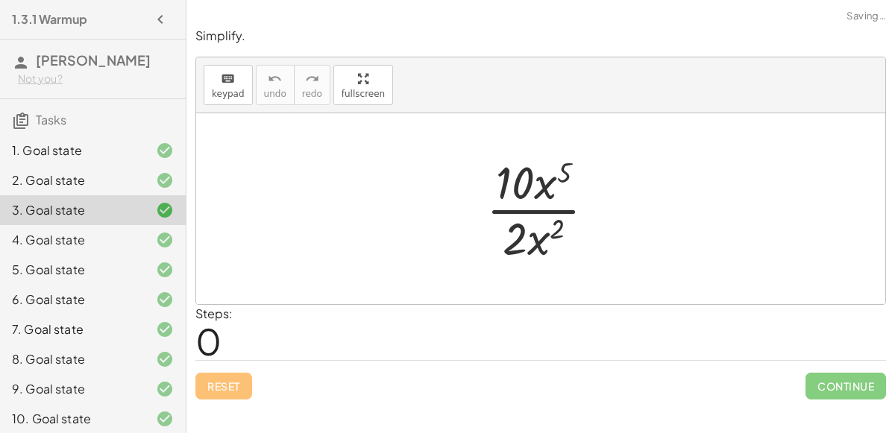
click at [96, 261] on div "5. Goal state" at bounding box center [72, 270] width 120 height 18
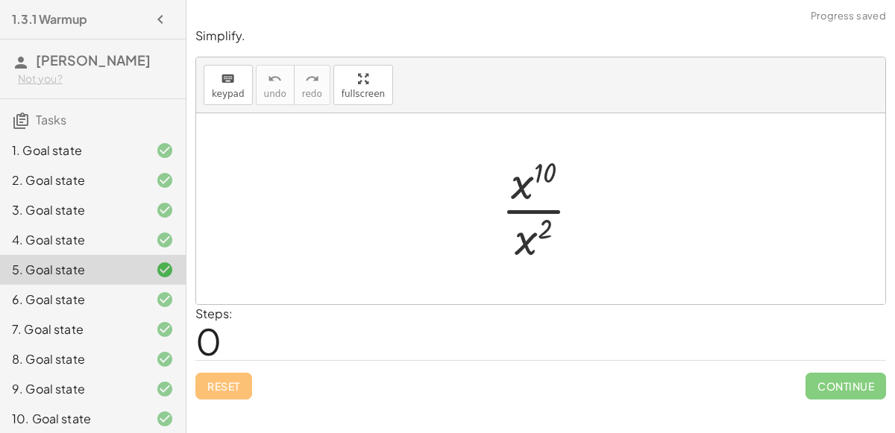
click at [216, 388] on div "Reset Continue" at bounding box center [540, 380] width 691 height 40
click at [224, 384] on div "Reset Continue" at bounding box center [540, 380] width 691 height 40
click at [220, 386] on div "Reset Continue" at bounding box center [540, 380] width 691 height 40
click at [228, 383] on div "Reset Continue" at bounding box center [540, 380] width 691 height 40
click at [236, 380] on div "Reset Continue" at bounding box center [540, 380] width 691 height 40
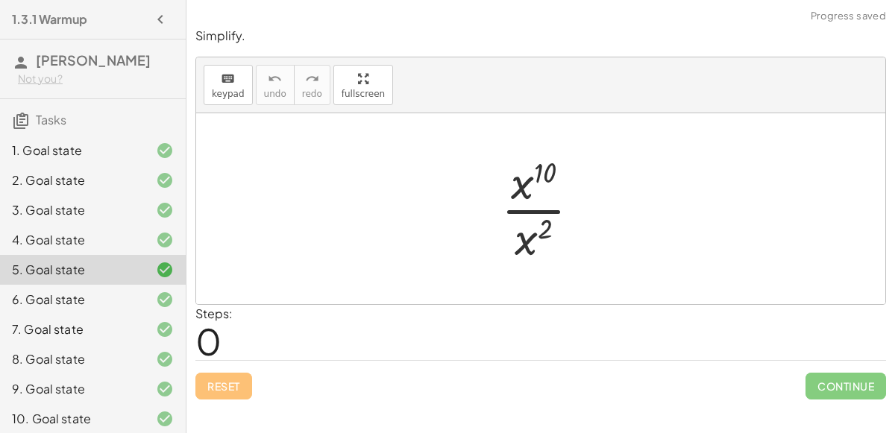
click at [110, 315] on div "7. Goal state" at bounding box center [93, 330] width 186 height 30
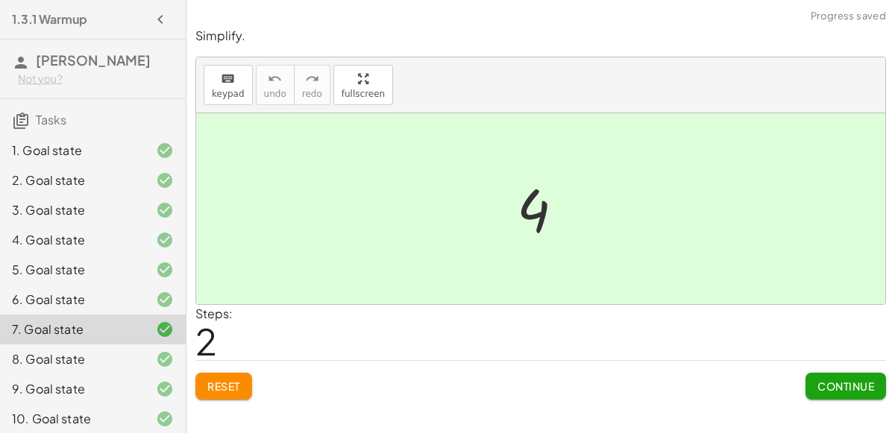
click at [213, 392] on button "Reset" at bounding box center [223, 386] width 57 height 27
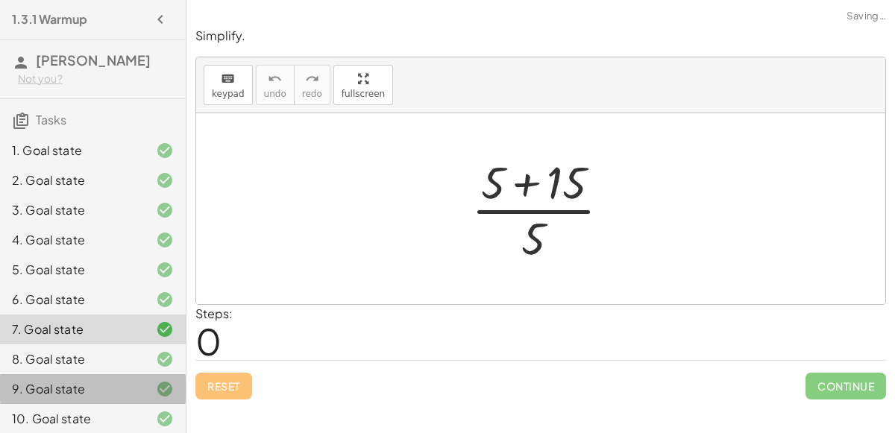
click at [107, 387] on div "9. Goal state" at bounding box center [72, 389] width 120 height 18
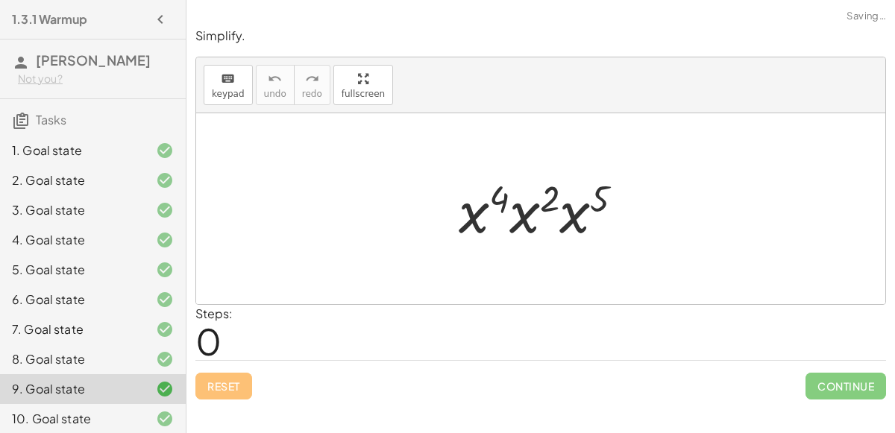
click at [224, 384] on div "Reset Continue" at bounding box center [540, 380] width 691 height 40
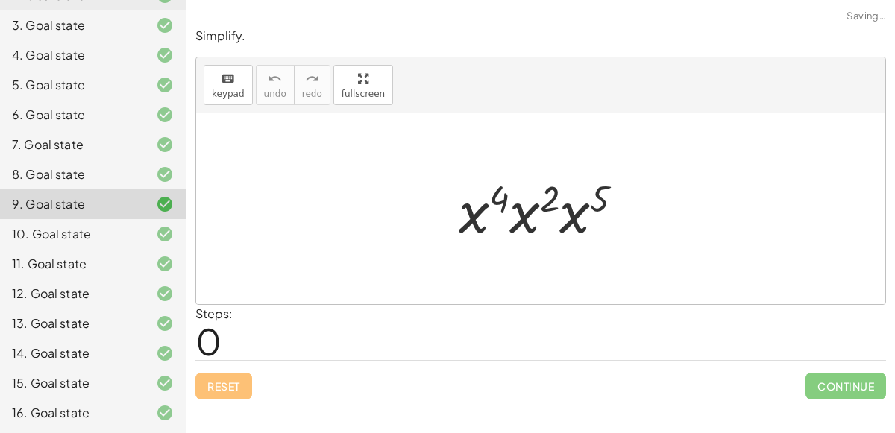
scroll to position [188, 0]
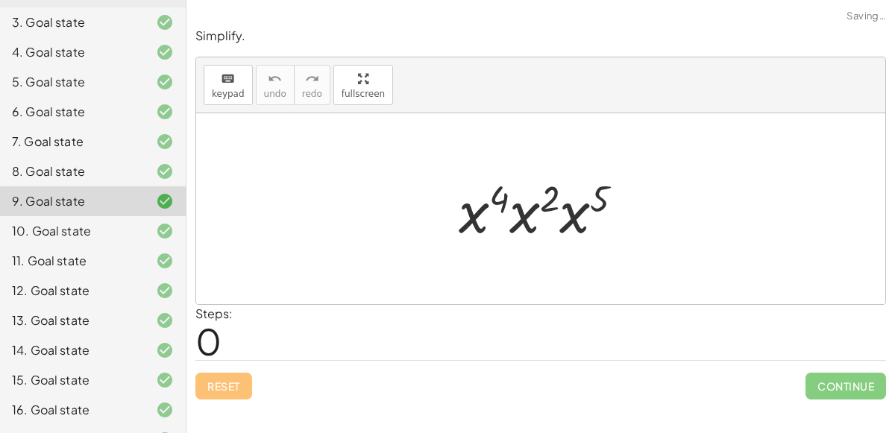
click at [87, 339] on div "14. Goal state" at bounding box center [93, 351] width 186 height 30
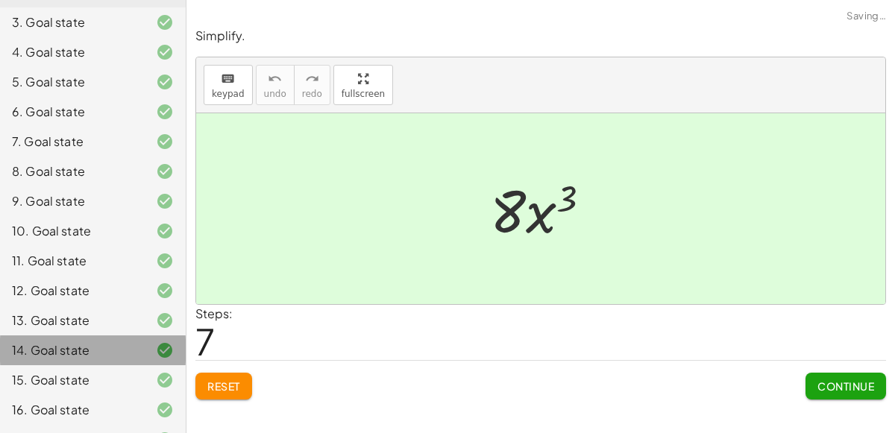
click at [84, 377] on div "15. Goal state" at bounding box center [72, 380] width 120 height 18
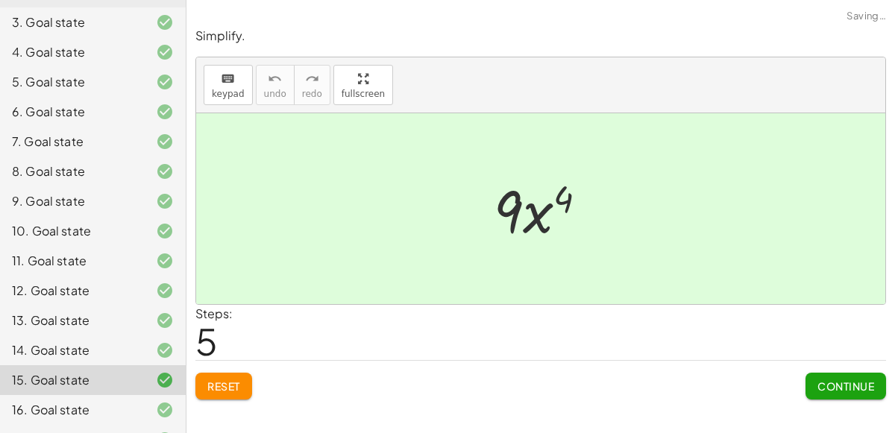
click at [89, 381] on div "15. Goal state" at bounding box center [72, 380] width 120 height 18
click at [90, 362] on div "14. Goal state" at bounding box center [93, 351] width 186 height 30
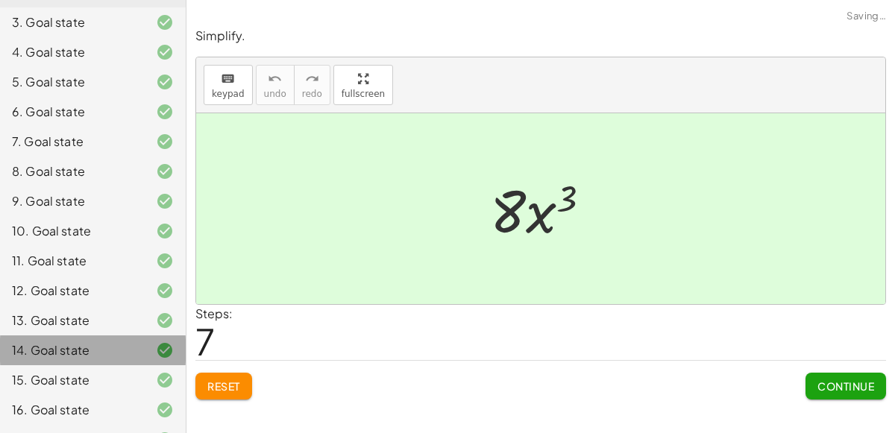
click at [86, 369] on div "15. Goal state" at bounding box center [93, 380] width 186 height 30
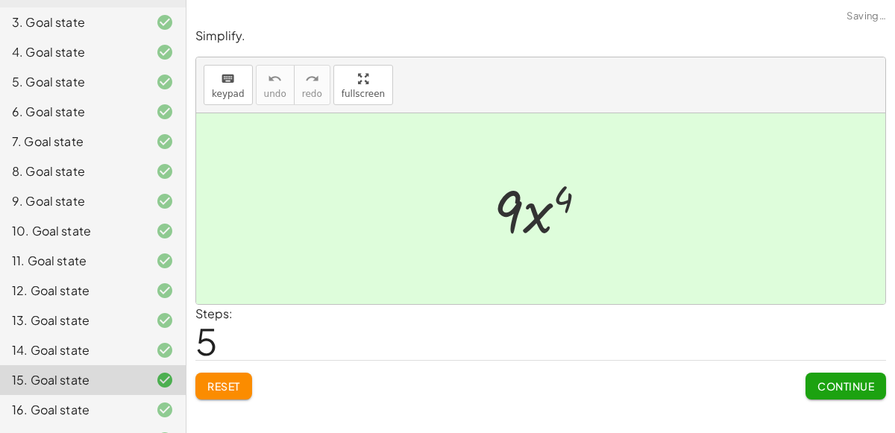
click at [218, 383] on span "Reset" at bounding box center [223, 386] width 33 height 13
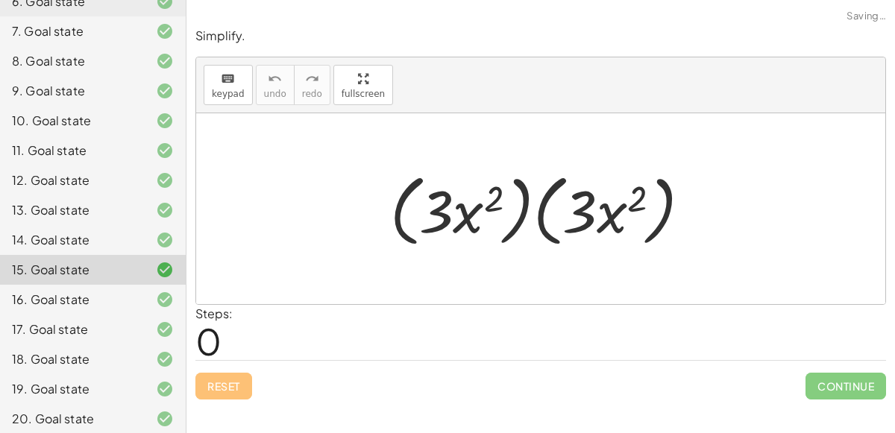
scroll to position [303, 0]
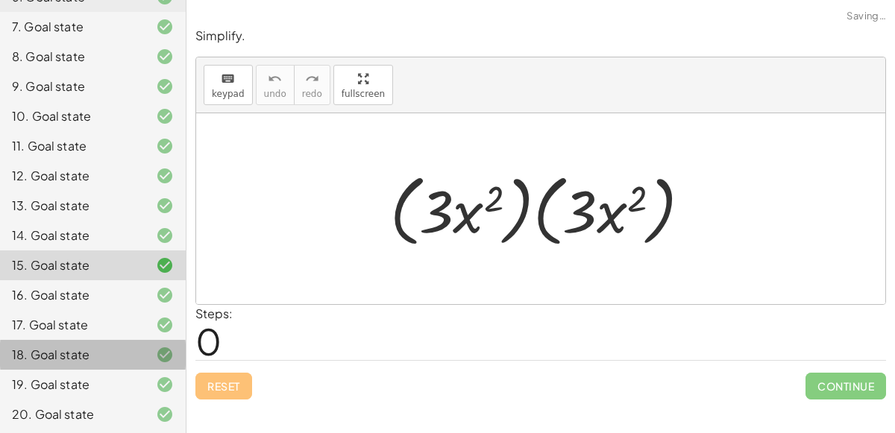
click at [207, 380] on div "Reset Continue" at bounding box center [540, 380] width 691 height 40
click at [107, 365] on div "18. Goal state" at bounding box center [93, 355] width 186 height 30
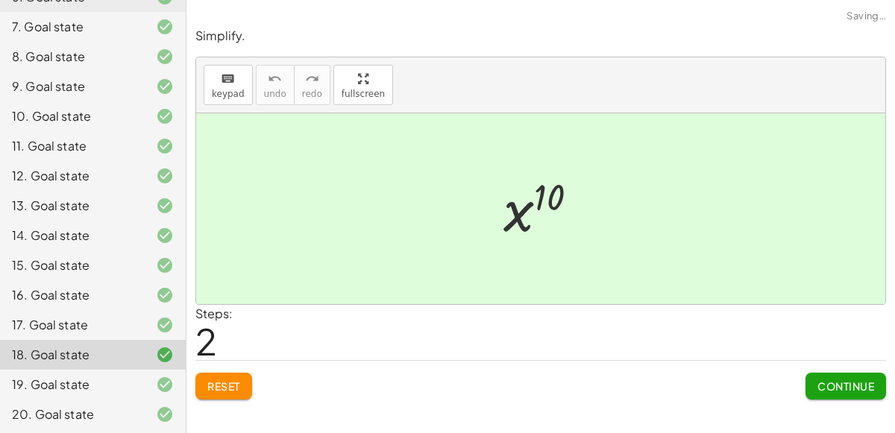
click at [216, 382] on span "Reset" at bounding box center [223, 386] width 33 height 13
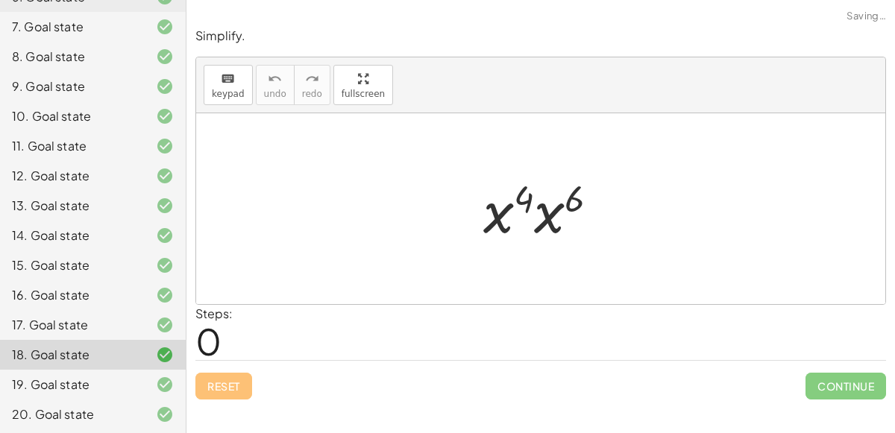
scroll to position [333, 0]
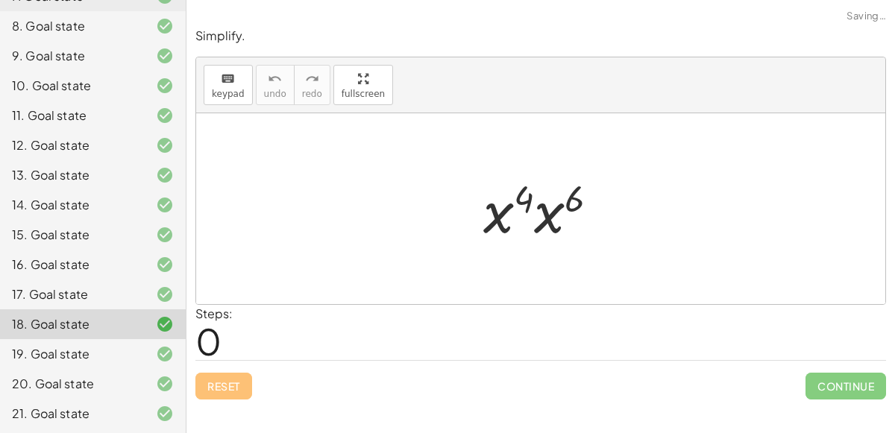
click at [86, 380] on div "20. Goal state" at bounding box center [72, 384] width 120 height 18
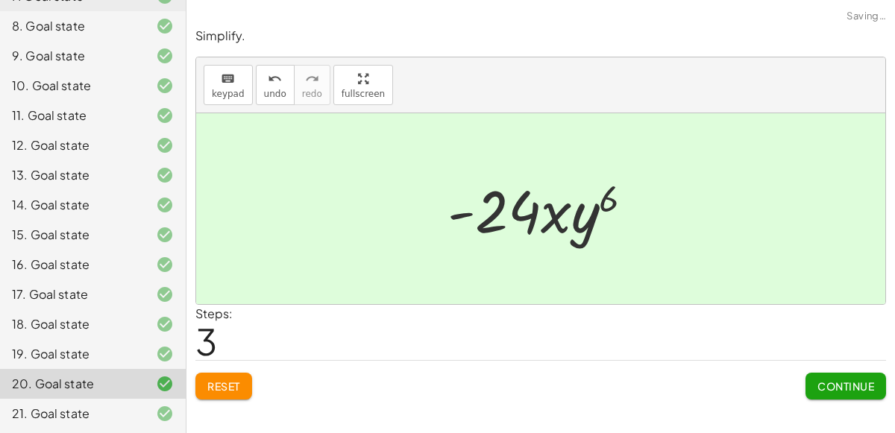
click at [222, 386] on span "Reset" at bounding box center [223, 386] width 33 height 13
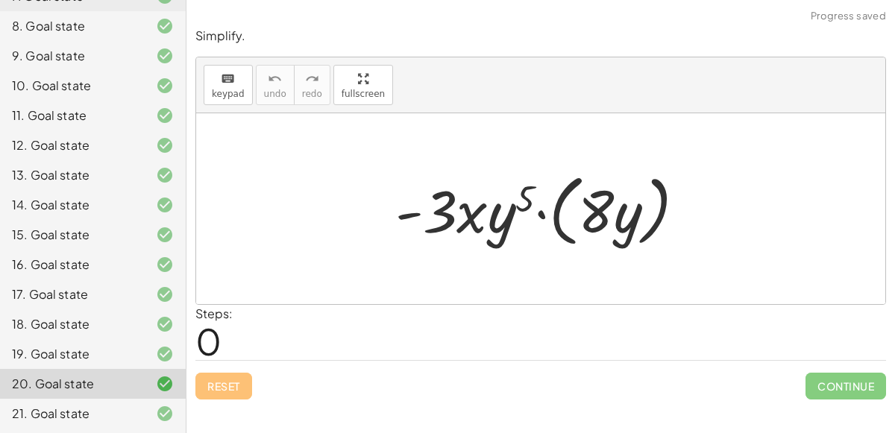
click at [90, 409] on div "21. Goal state" at bounding box center [72, 414] width 120 height 18
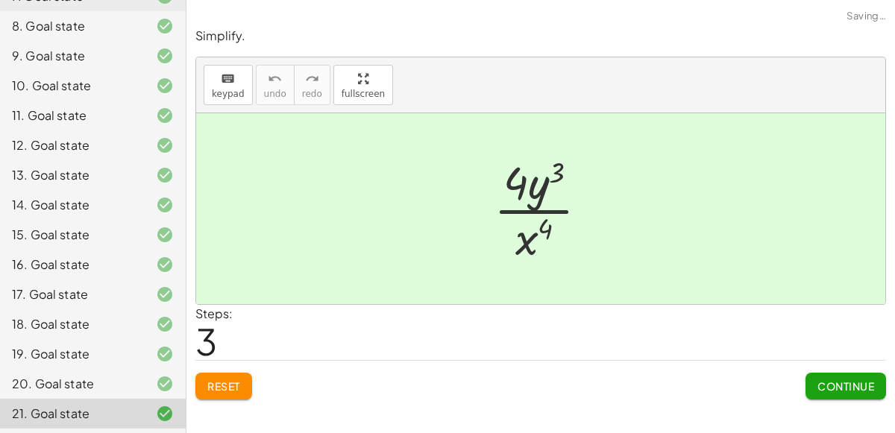
click at [223, 385] on span "Reset" at bounding box center [223, 386] width 33 height 13
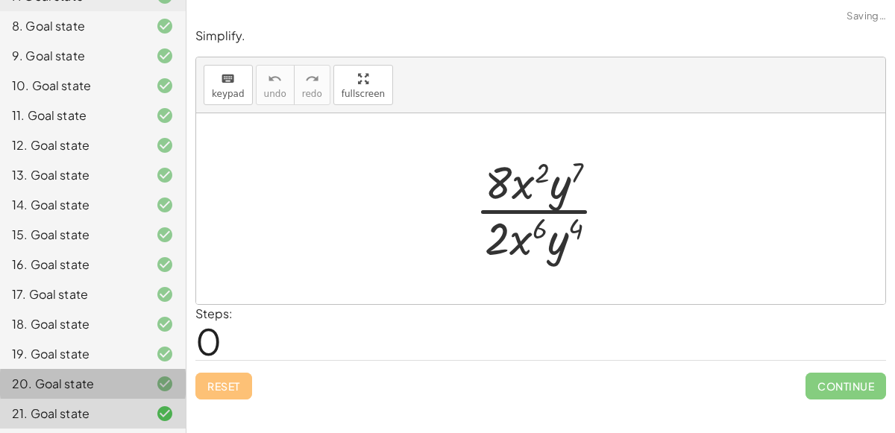
click at [109, 378] on div "20. Goal state" at bounding box center [72, 384] width 120 height 18
